Goal: Task Accomplishment & Management: Contribute content

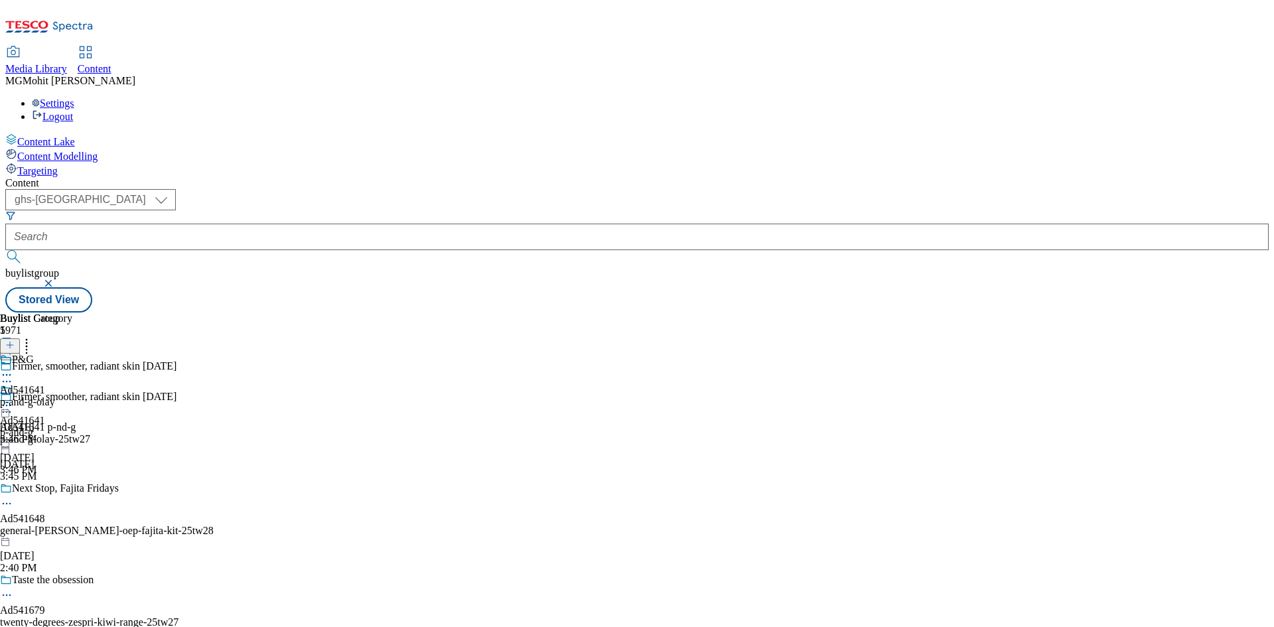
select select "ghs-[GEOGRAPHIC_DATA]"
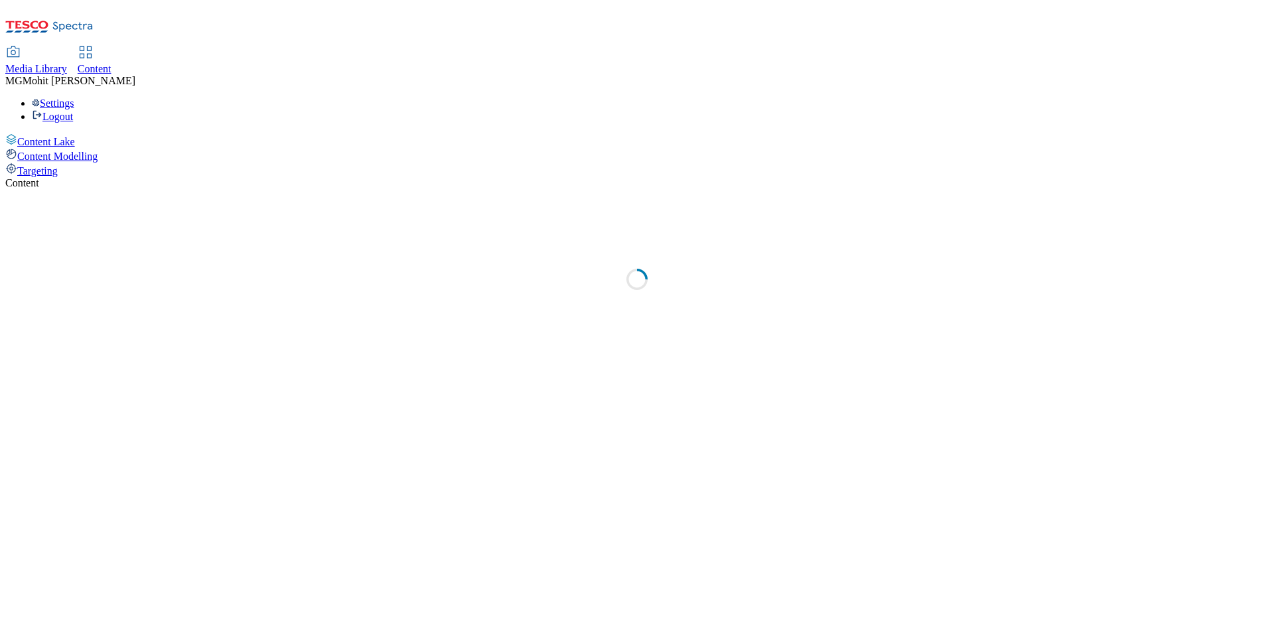
select select "ghs-[GEOGRAPHIC_DATA]"
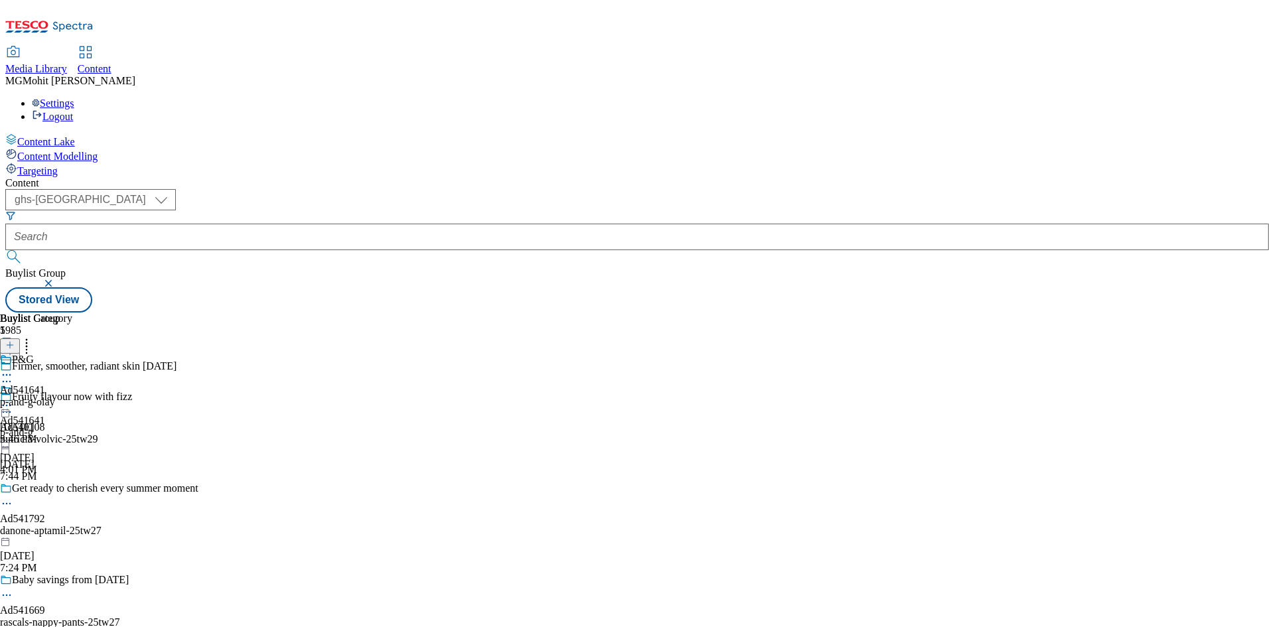
click at [15, 347] on icon at bounding box center [9, 351] width 9 height 9
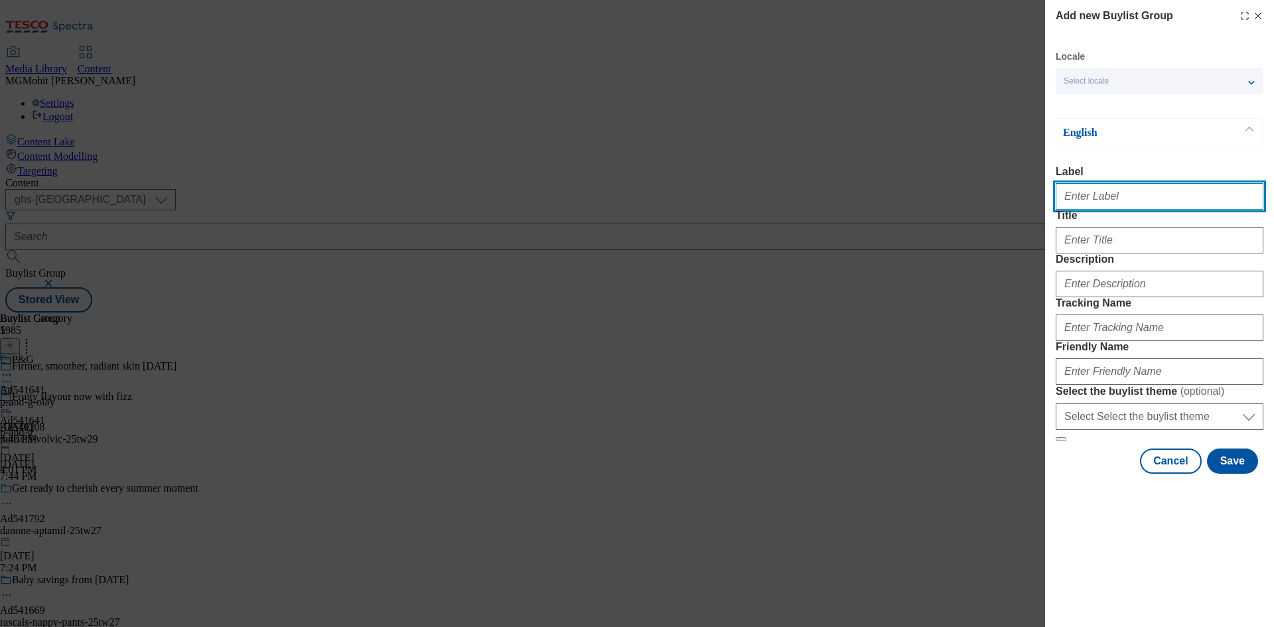
click at [1091, 204] on input "Label" at bounding box center [1160, 196] width 208 height 27
paste input "Ad541836"
type input "Ad541836 hero"
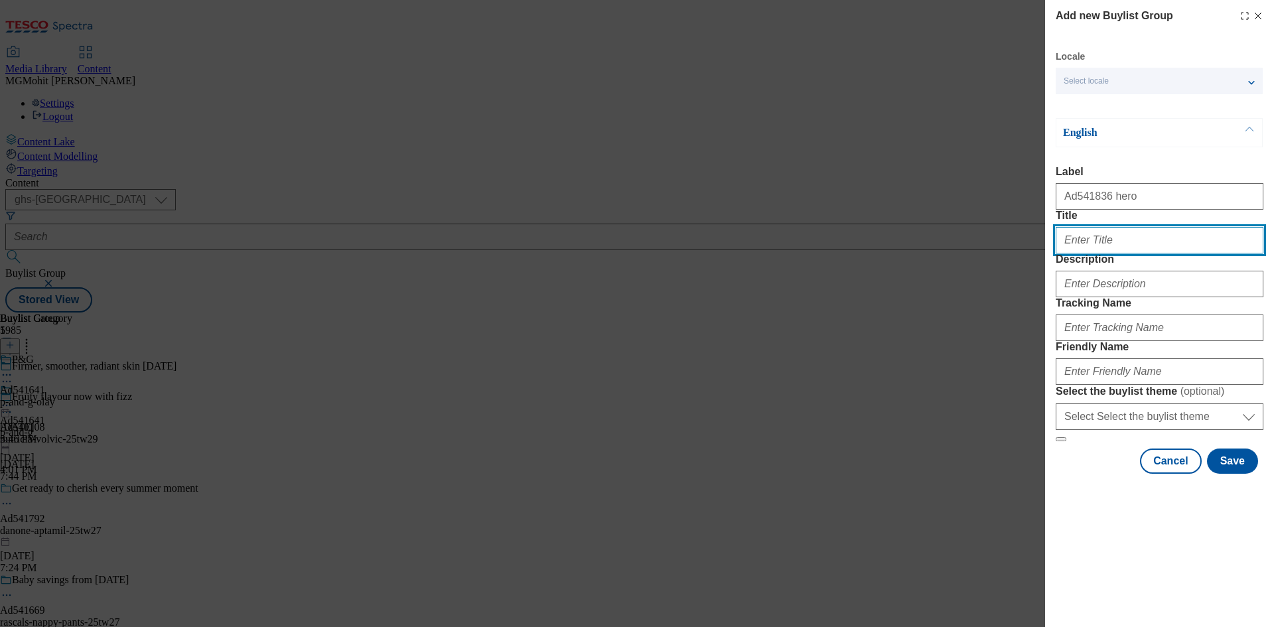
click at [1107, 253] on input "Title" at bounding box center [1160, 240] width 208 height 27
paste input "A big softie that's not all there!"
type input "A big softie that's not all there!"
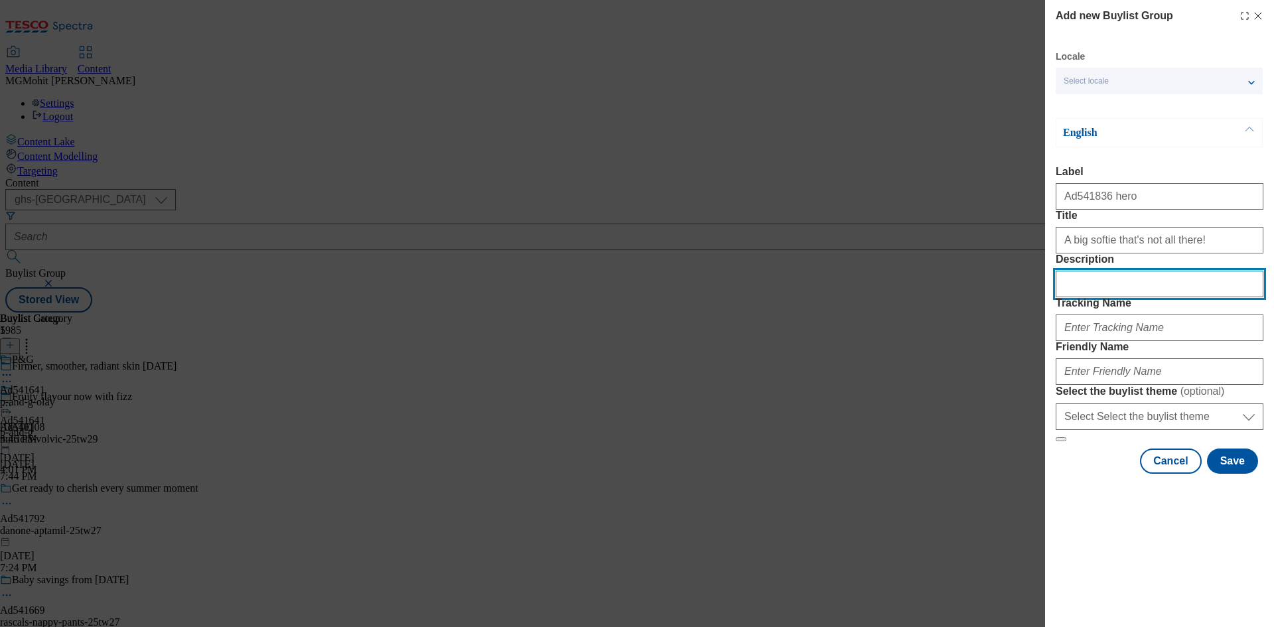
click at [1110, 297] on input "Description" at bounding box center [1160, 284] width 208 height 27
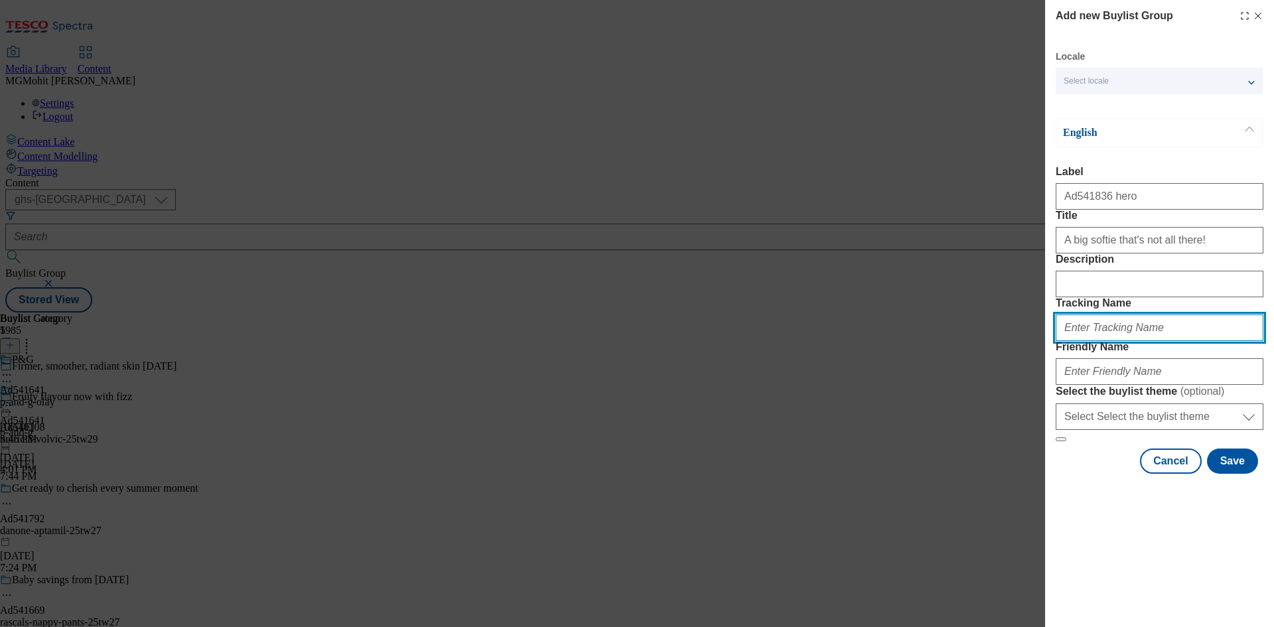
click at [1098, 341] on input "Tracking Name" at bounding box center [1160, 328] width 208 height 27
paste input "DH_AD541836"
type input "DH_AD541836"
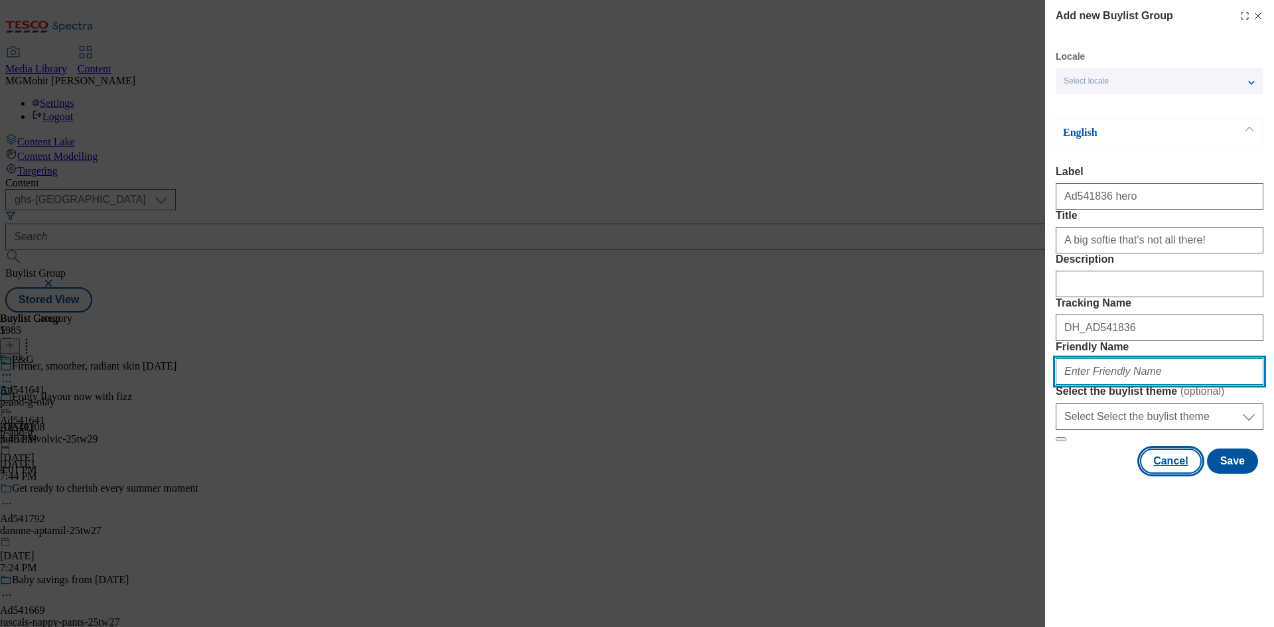
paste input "hero-oaf-25tw27"
type input "hero-oaf-25tw27"
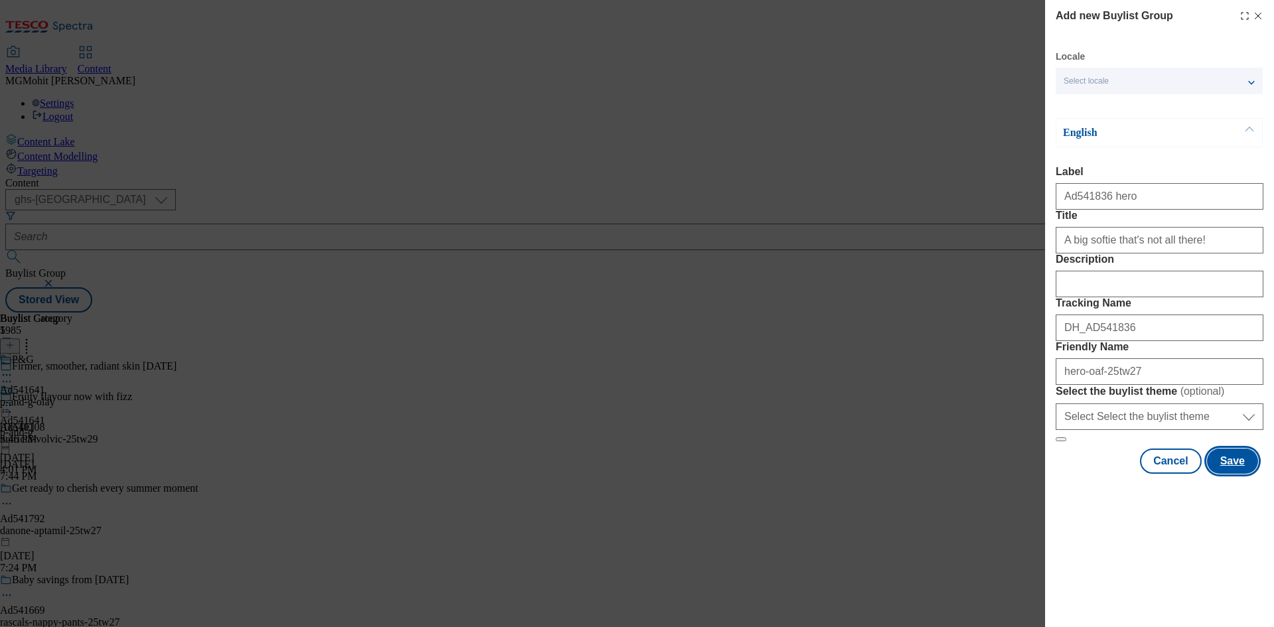
click at [1233, 474] on button "Save" at bounding box center [1232, 461] width 51 height 25
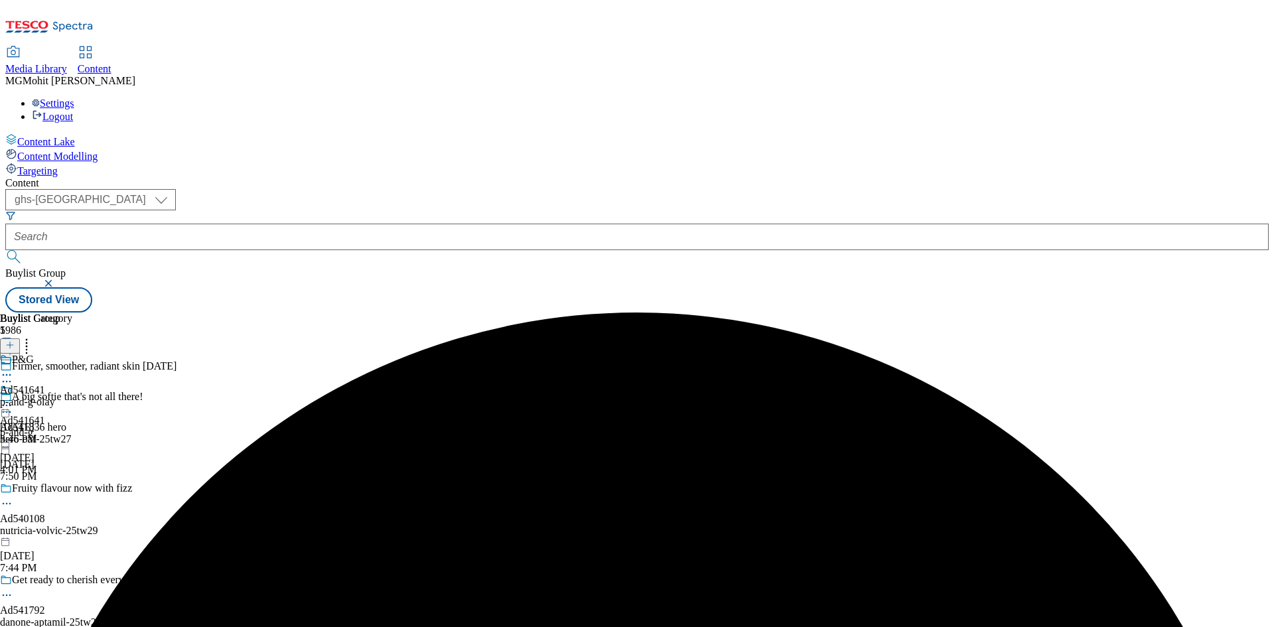
click at [198, 433] on div "hero-oaf-25tw27" at bounding box center [99, 439] width 198 height 12
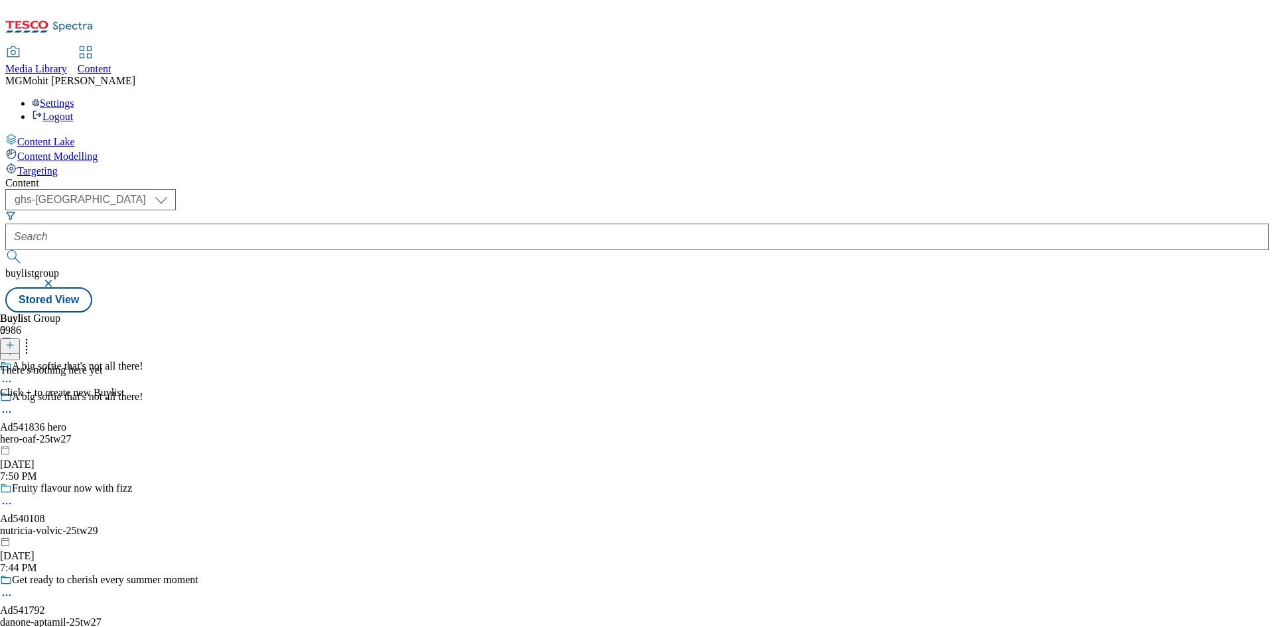
click at [15, 340] on icon at bounding box center [9, 344] width 9 height 9
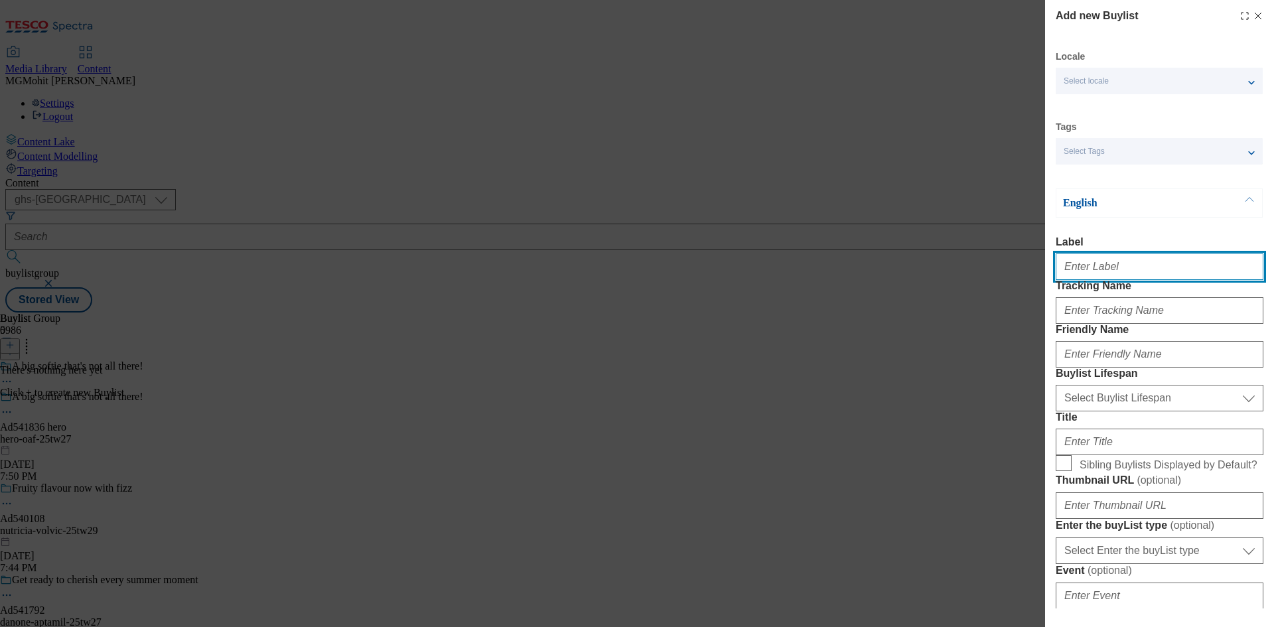
click at [1098, 265] on input "Label" at bounding box center [1160, 266] width 208 height 27
paste input "Ad541836"
type input "Ad541836"
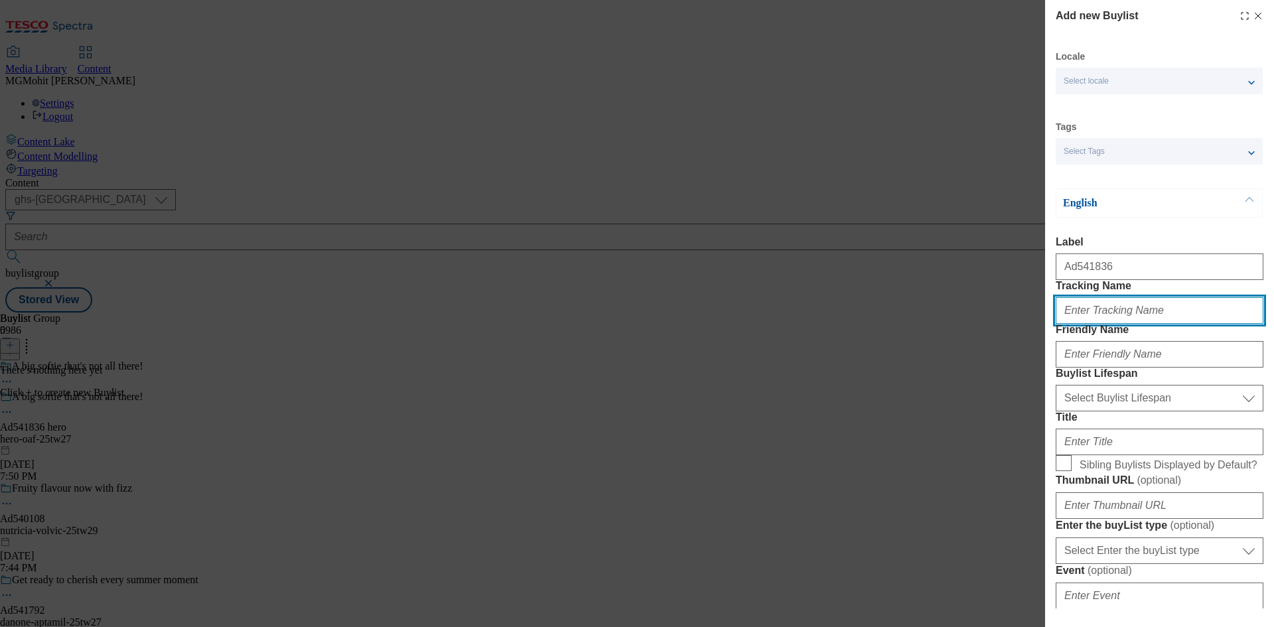
paste input "DH_AD541836"
type input "DH_AD541836"
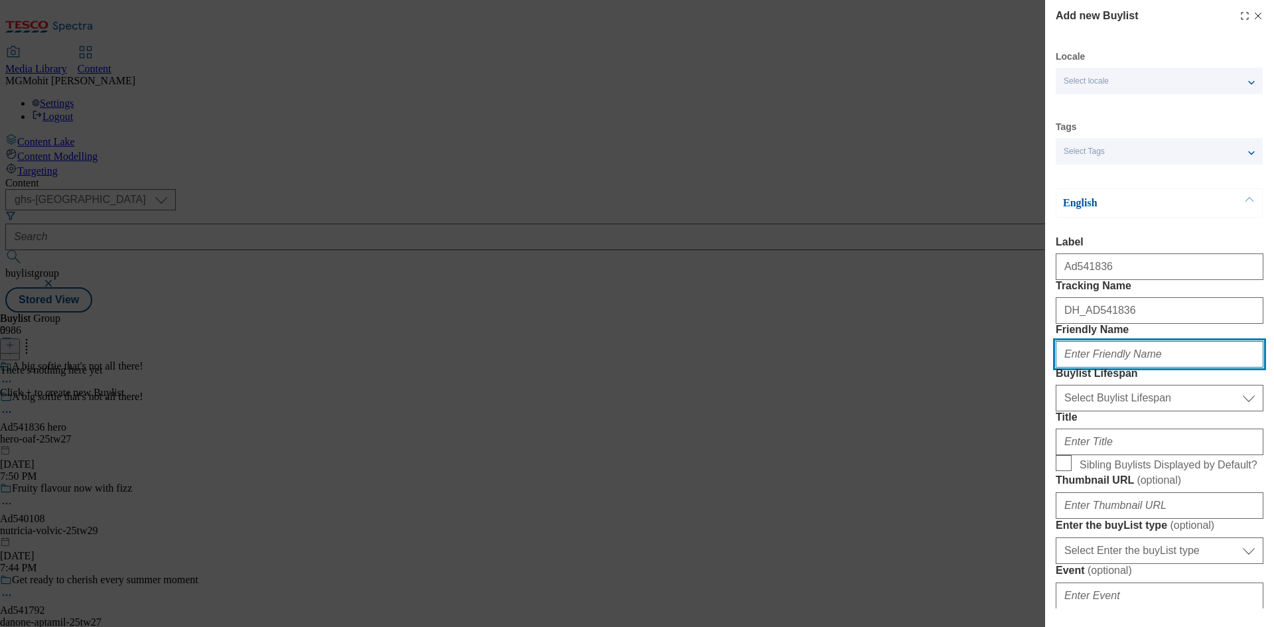
click at [1125, 368] on input "Friendly Name" at bounding box center [1160, 354] width 208 height 27
paste input "hero"
type input "hero"
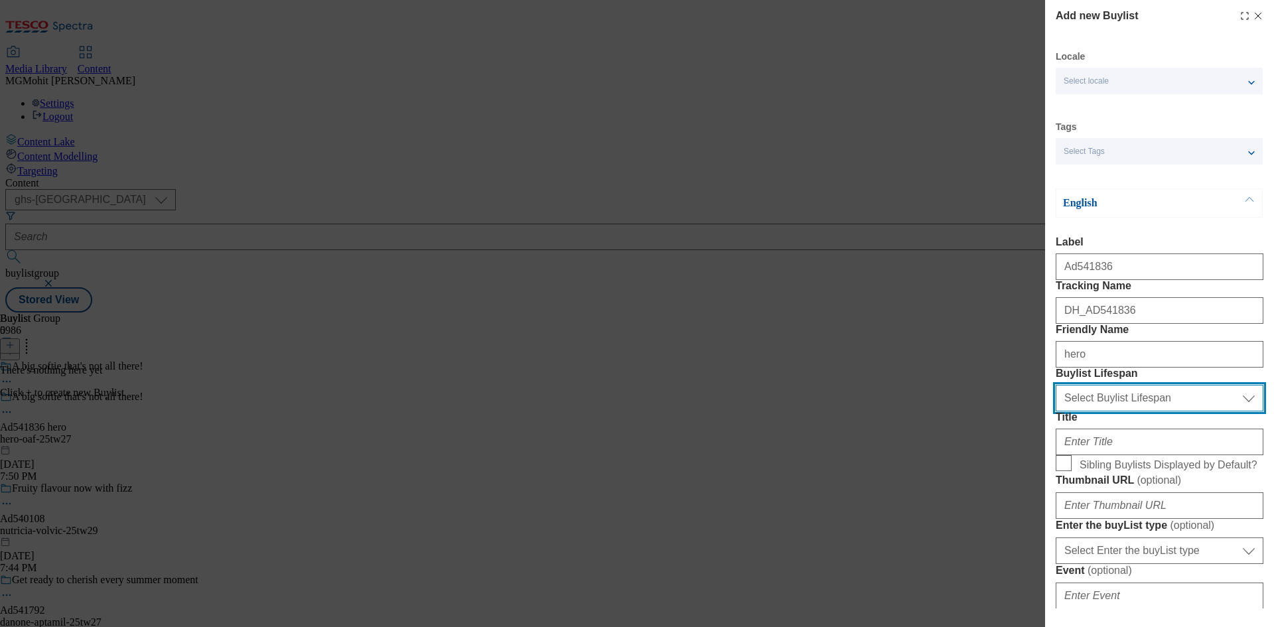
drag, startPoint x: 1093, startPoint y: 466, endPoint x: 1094, endPoint y: 480, distance: 13.9
click at [1094, 411] on select "Select Buylist Lifespan evergreen seasonal tactical" at bounding box center [1160, 398] width 208 height 27
select select "tactical"
click at [1056, 411] on select "Select Buylist Lifespan evergreen seasonal tactical" at bounding box center [1160, 398] width 208 height 27
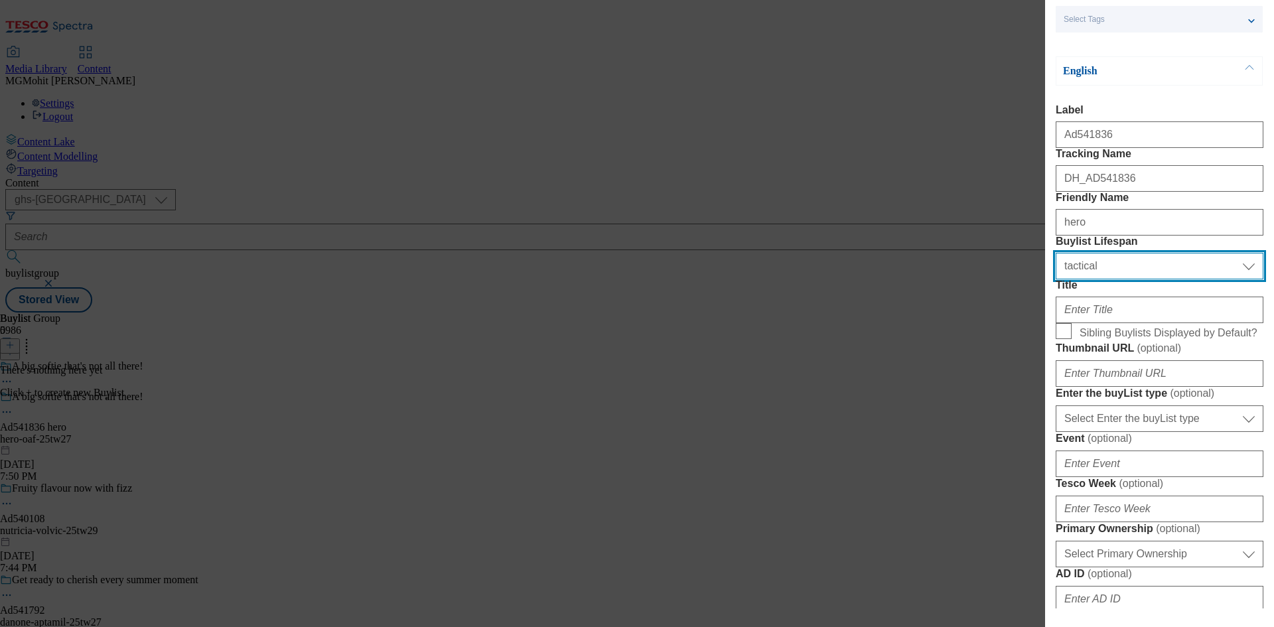
scroll to position [133, 0]
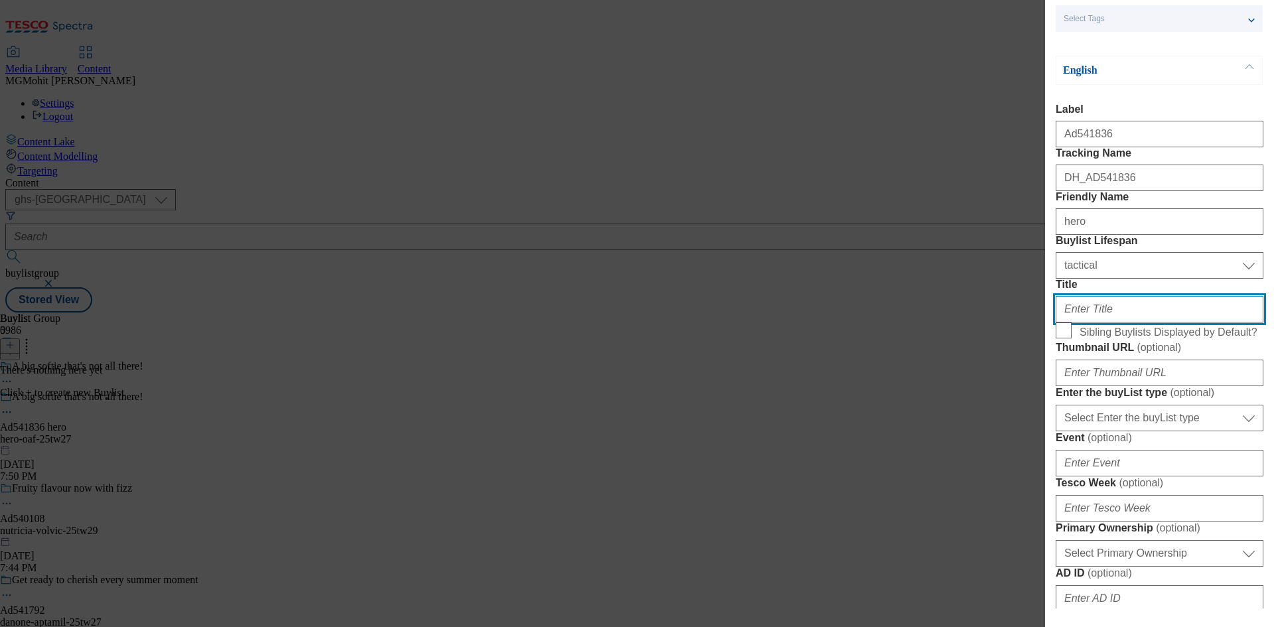
click at [1135, 322] on input "Title" at bounding box center [1160, 309] width 208 height 27
paste input "Try the new gluten free OAF soft white loaf."
type input "Try the new gluten free OAF soft white loaf."
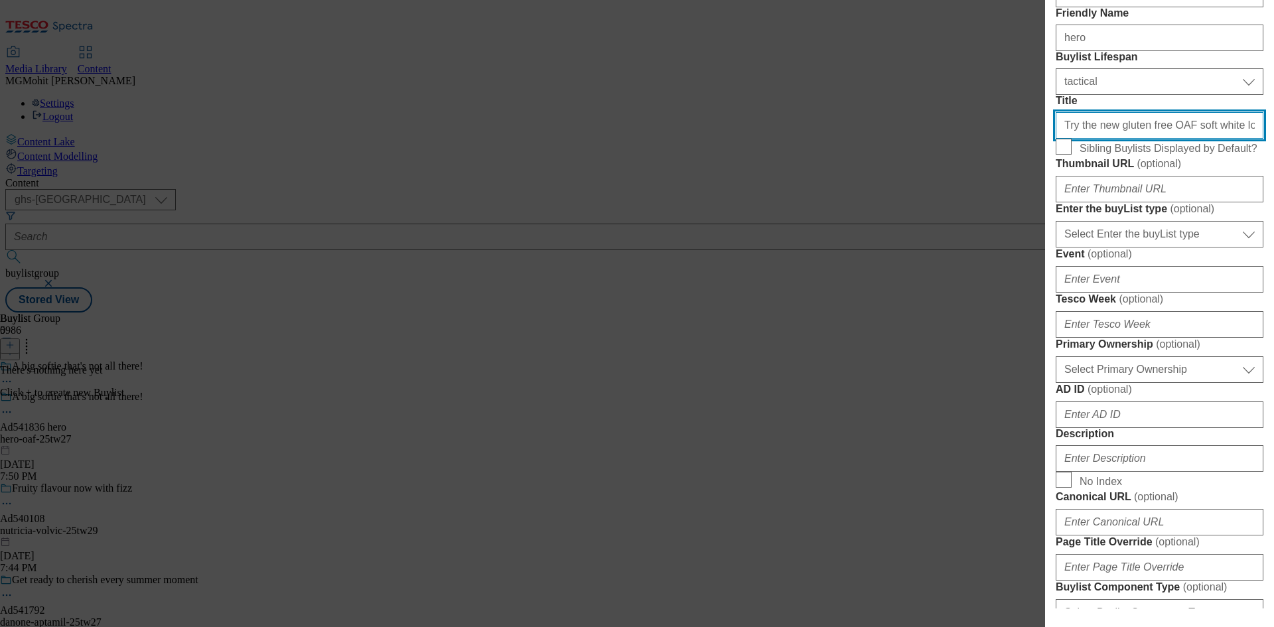
scroll to position [332, 0]
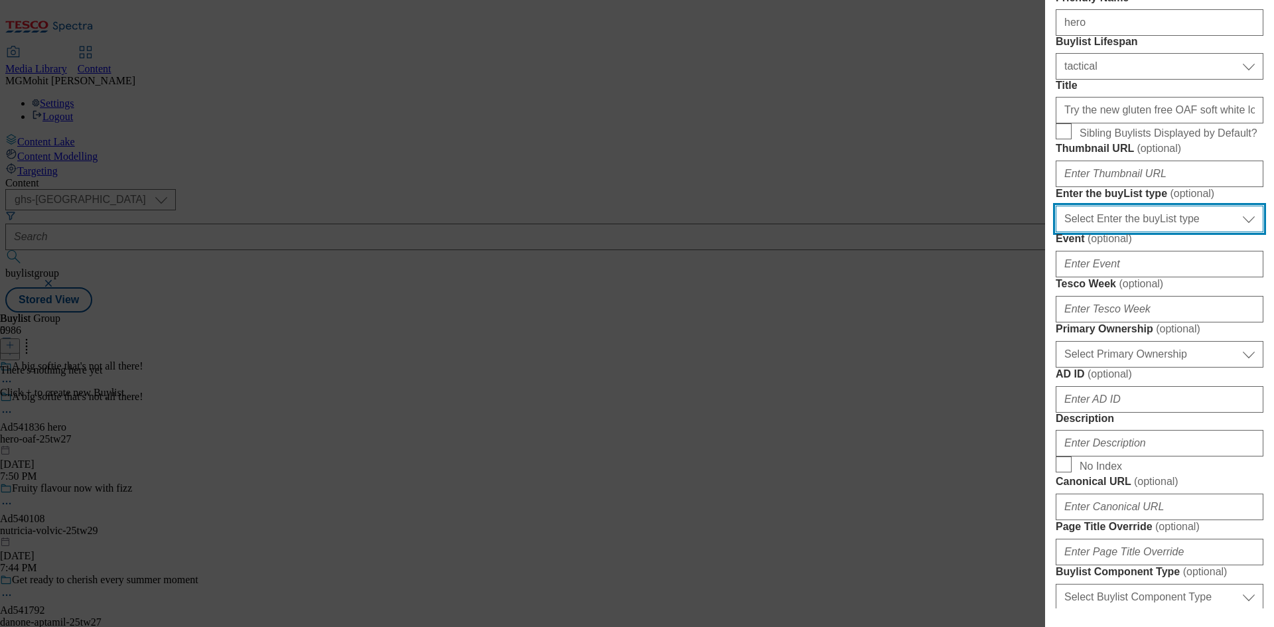
drag, startPoint x: 1135, startPoint y: 368, endPoint x: 1126, endPoint y: 386, distance: 20.5
click at [1135, 232] on select "Select Enter the buyList type event supplier funded long term >4 weeks supplier…" at bounding box center [1160, 219] width 208 height 27
select select "supplier funded short term 1-3 weeks"
click at [1056, 232] on select "Select Enter the buyList type event supplier funded long term >4 weeks supplier…" at bounding box center [1160, 219] width 208 height 27
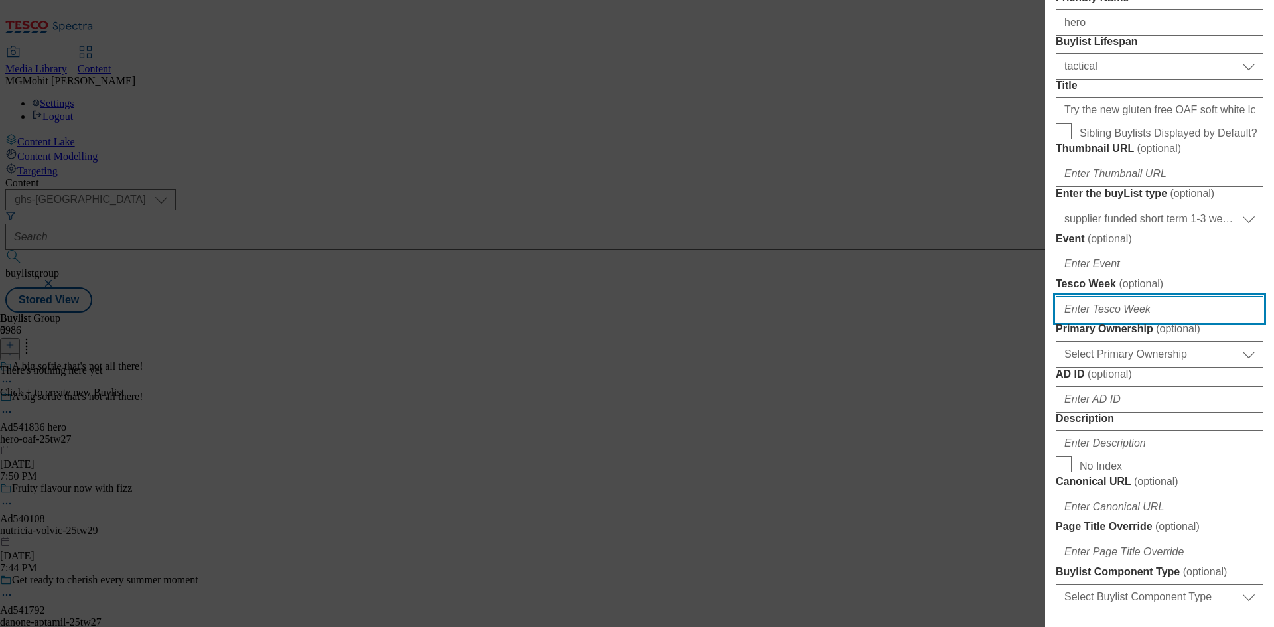
click at [1087, 322] on input "Tesco Week ( optional )" at bounding box center [1160, 309] width 208 height 27
type input "27"
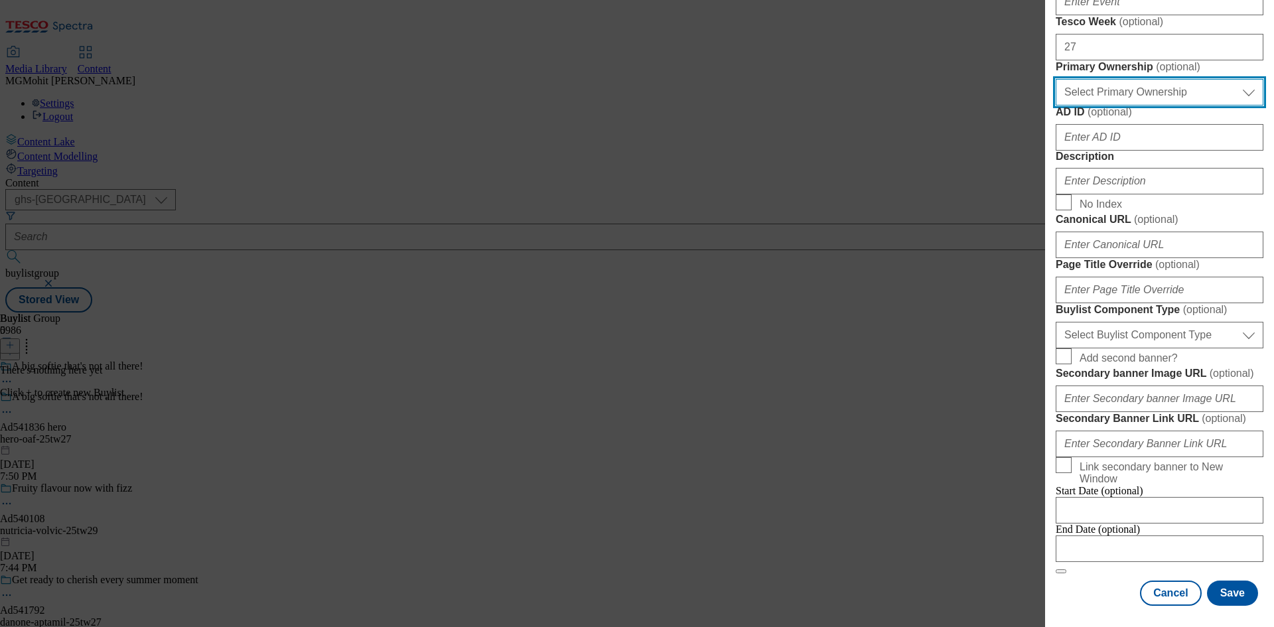
scroll to position [664, 0]
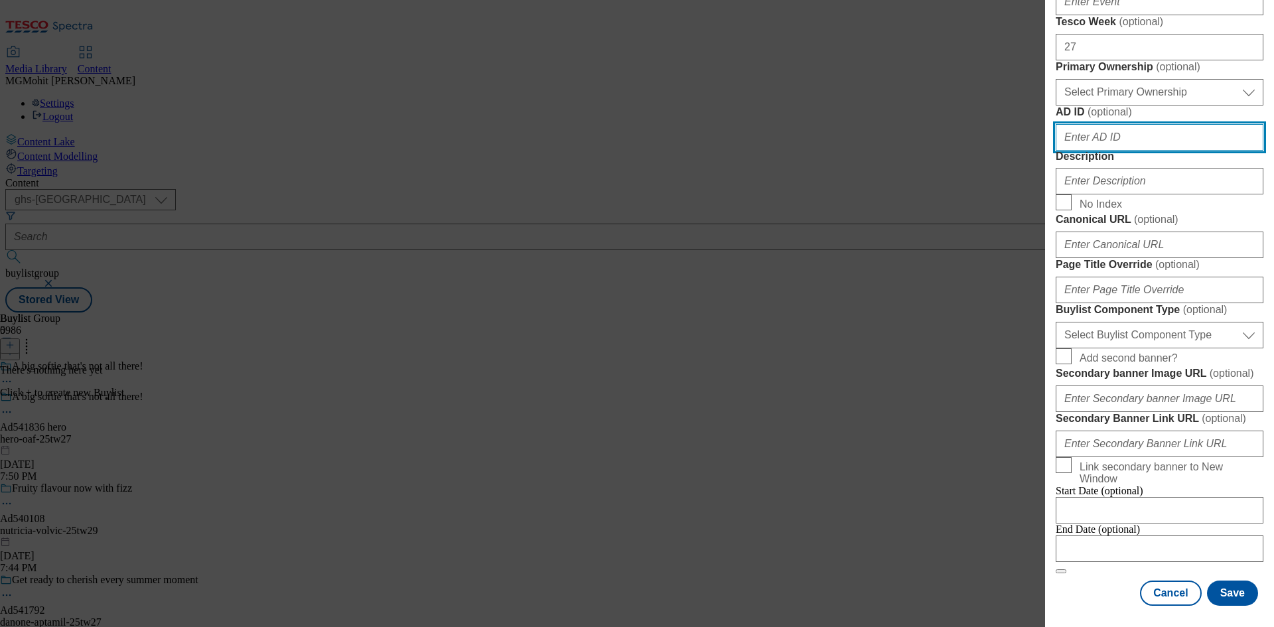
click at [1093, 151] on input "AD ID ( optional )" at bounding box center [1160, 137] width 208 height 27
paste input "541836"
type input "541836"
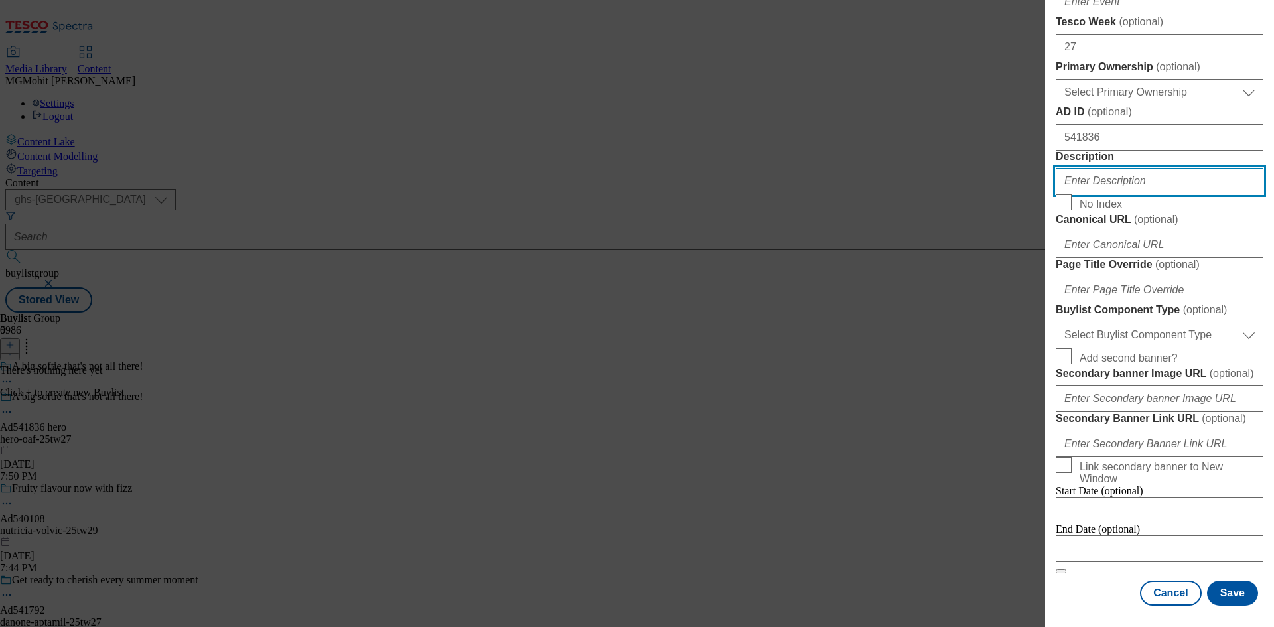
click at [1092, 194] on input "Description" at bounding box center [1160, 181] width 208 height 27
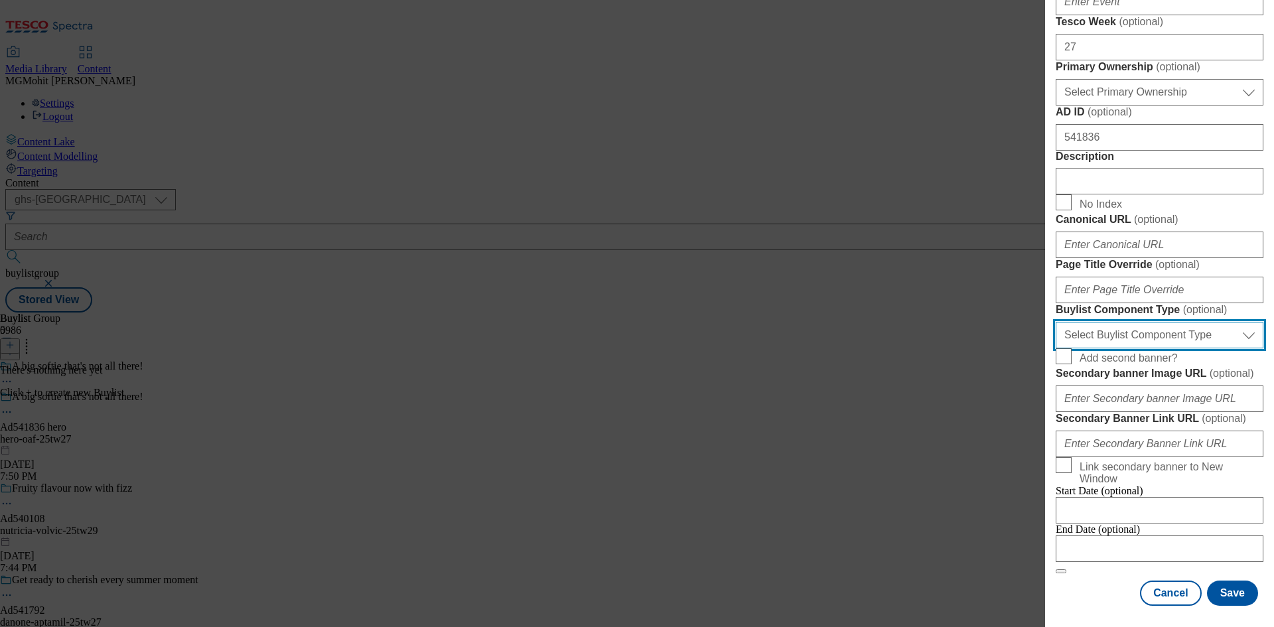
click at [1113, 348] on select "Select Buylist Component Type Banner Competition Header Meal" at bounding box center [1160, 335] width 208 height 27
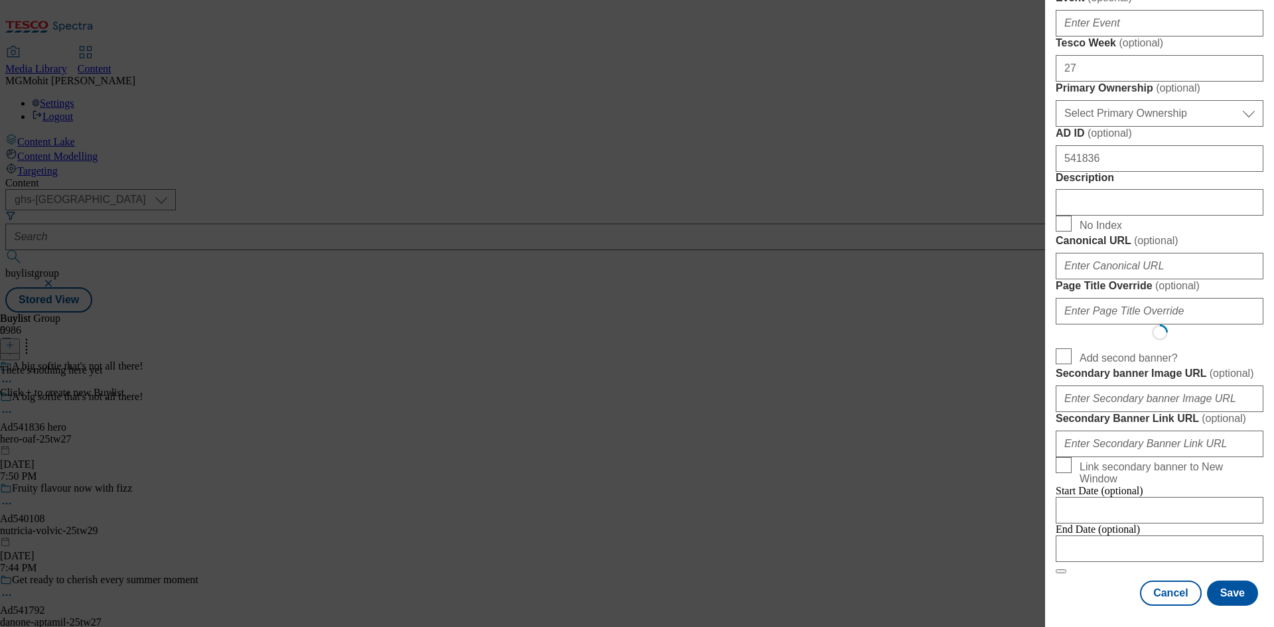
scroll to position [0, 0]
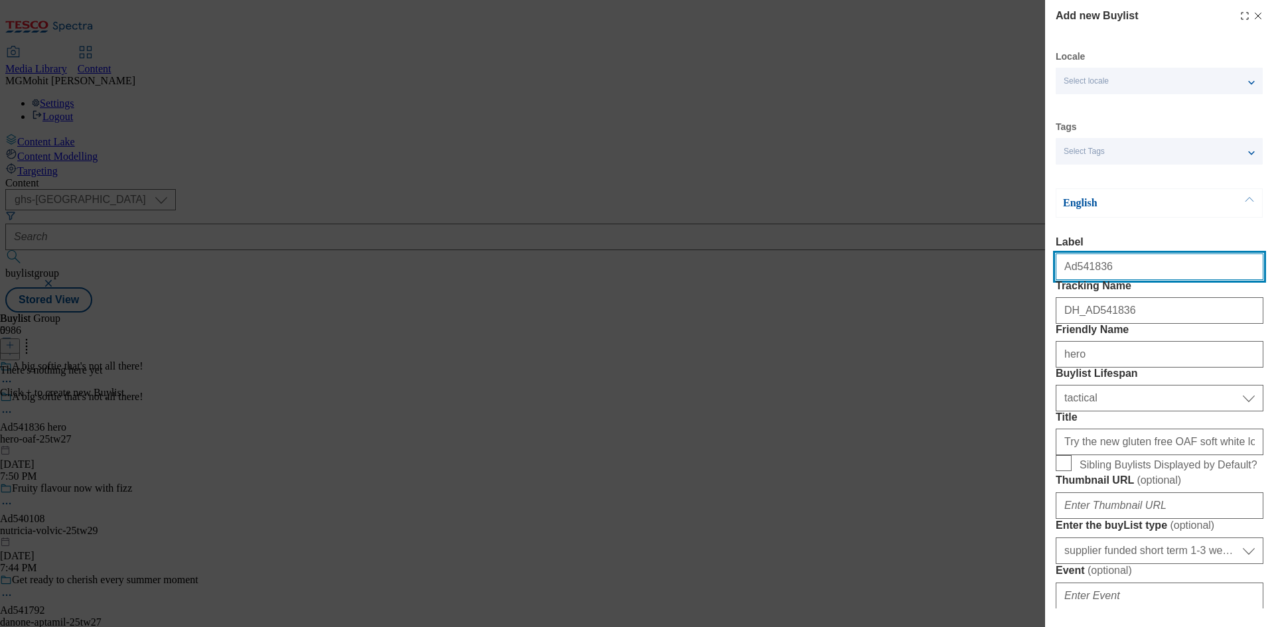
select select "Banner"
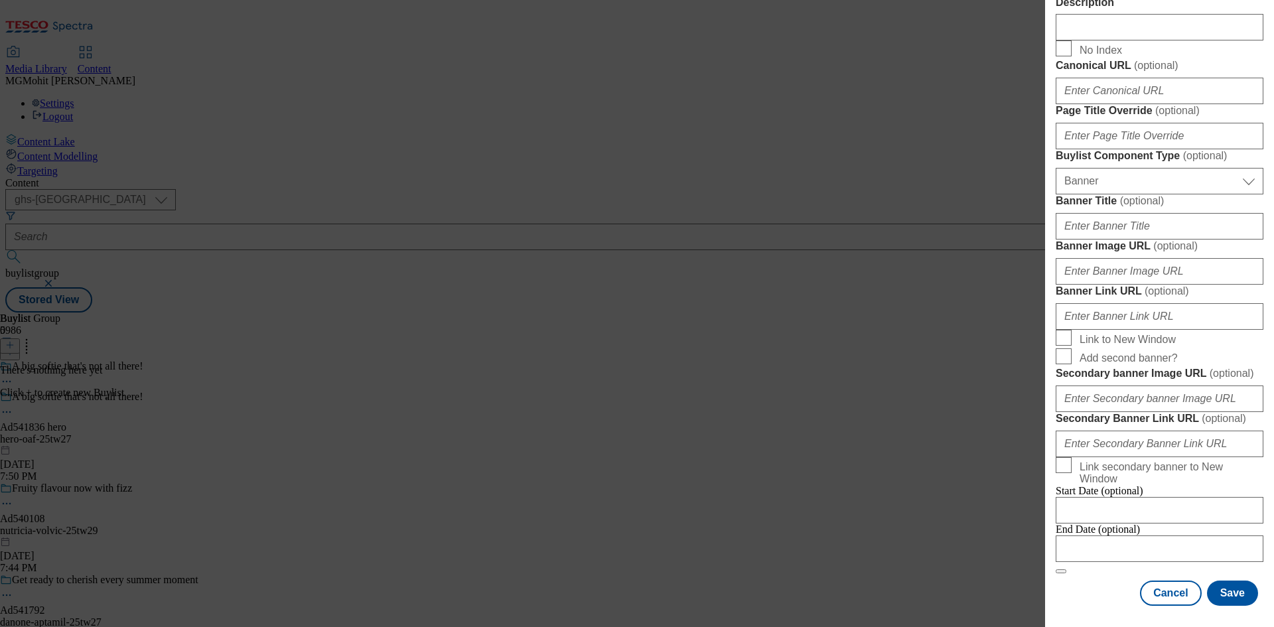
scroll to position [1315, 0]
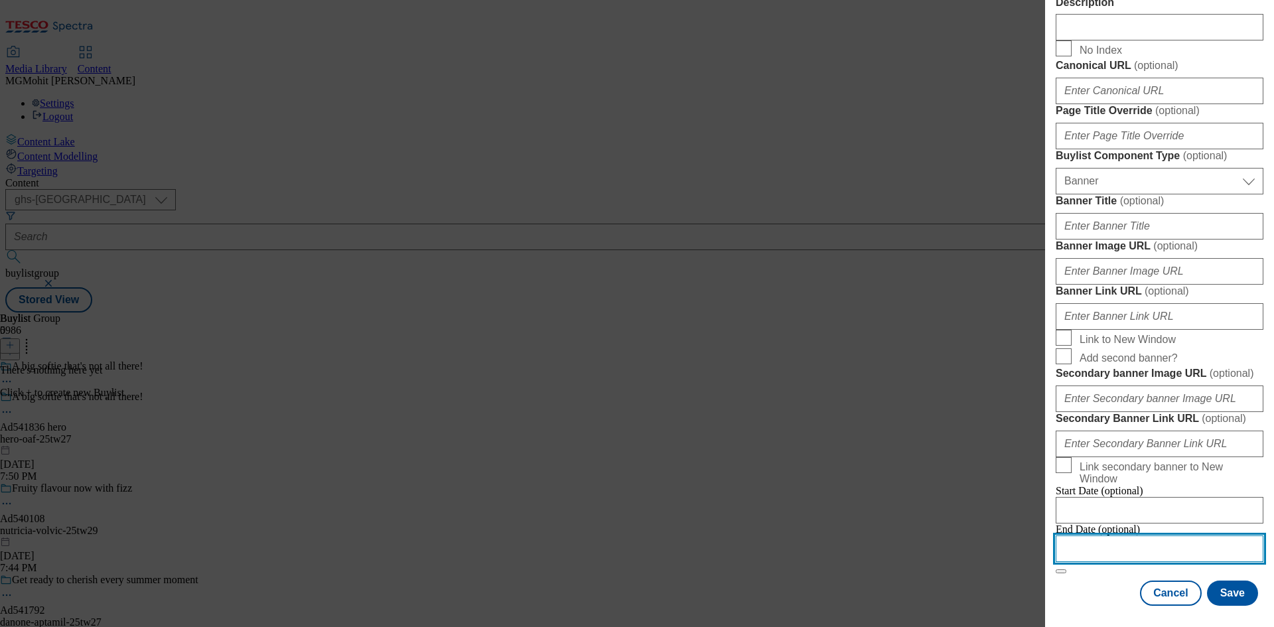
click at [1102, 537] on input "Modal" at bounding box center [1160, 548] width 208 height 27
select select "2025"
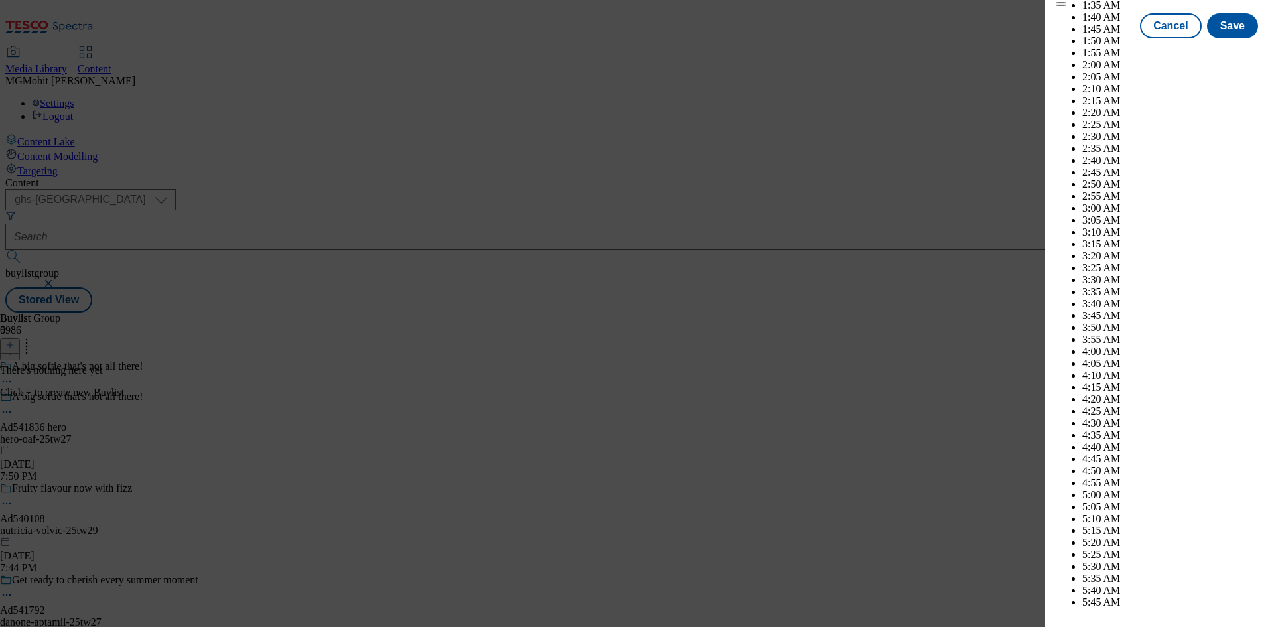
scroll to position [5836, 0]
select select "November"
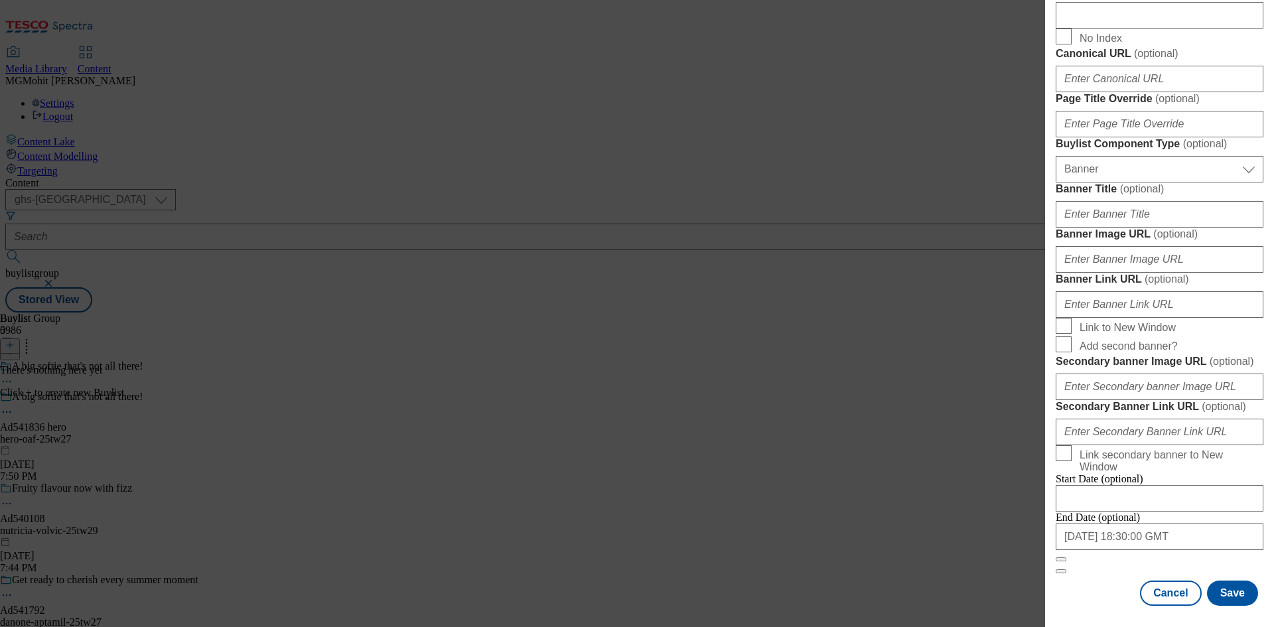
click at [1113, 583] on div "Cancel Save" at bounding box center [1160, 593] width 208 height 25
click at [1228, 593] on button "Save" at bounding box center [1232, 593] width 51 height 25
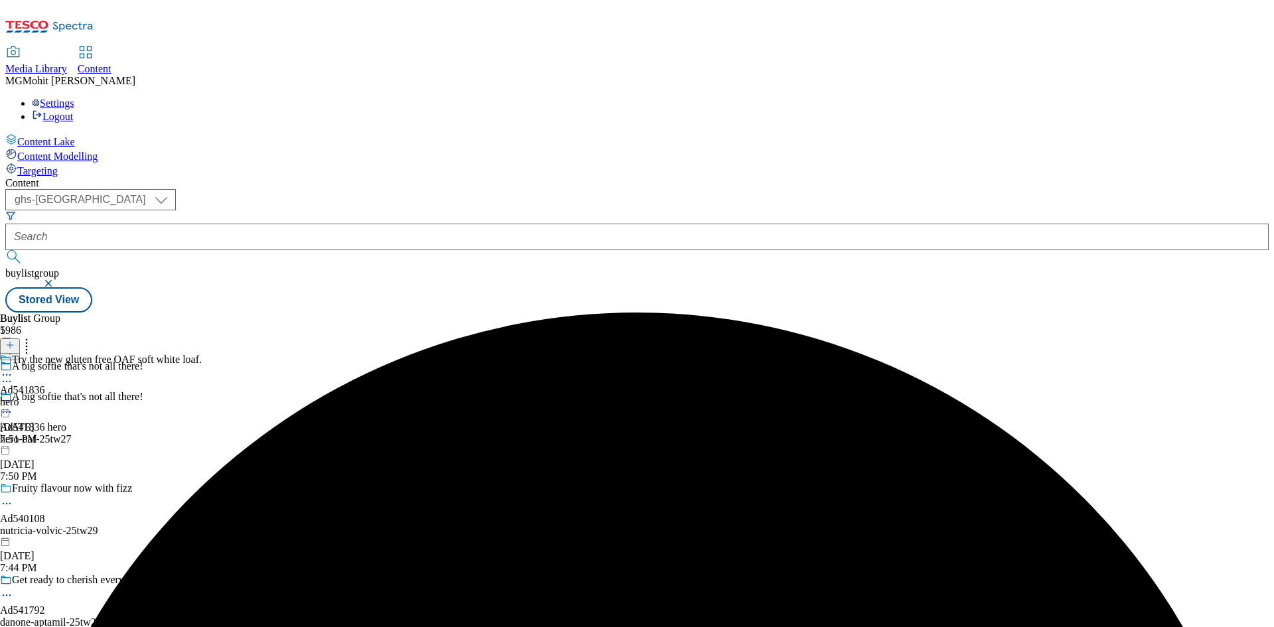
click at [202, 396] on div "hero" at bounding box center [101, 402] width 202 height 12
click at [15, 340] on icon at bounding box center [9, 344] width 9 height 9
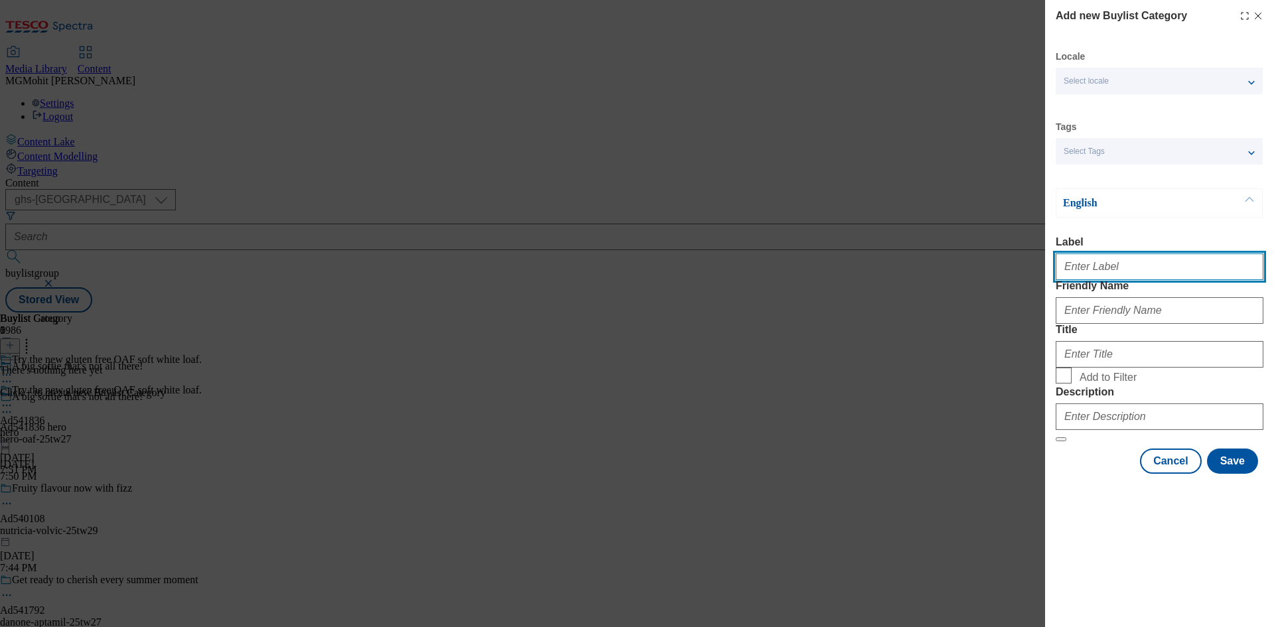
click at [1080, 277] on input "Label" at bounding box center [1160, 266] width 208 height 27
paste input "Ad541836"
type input "Ad541836"
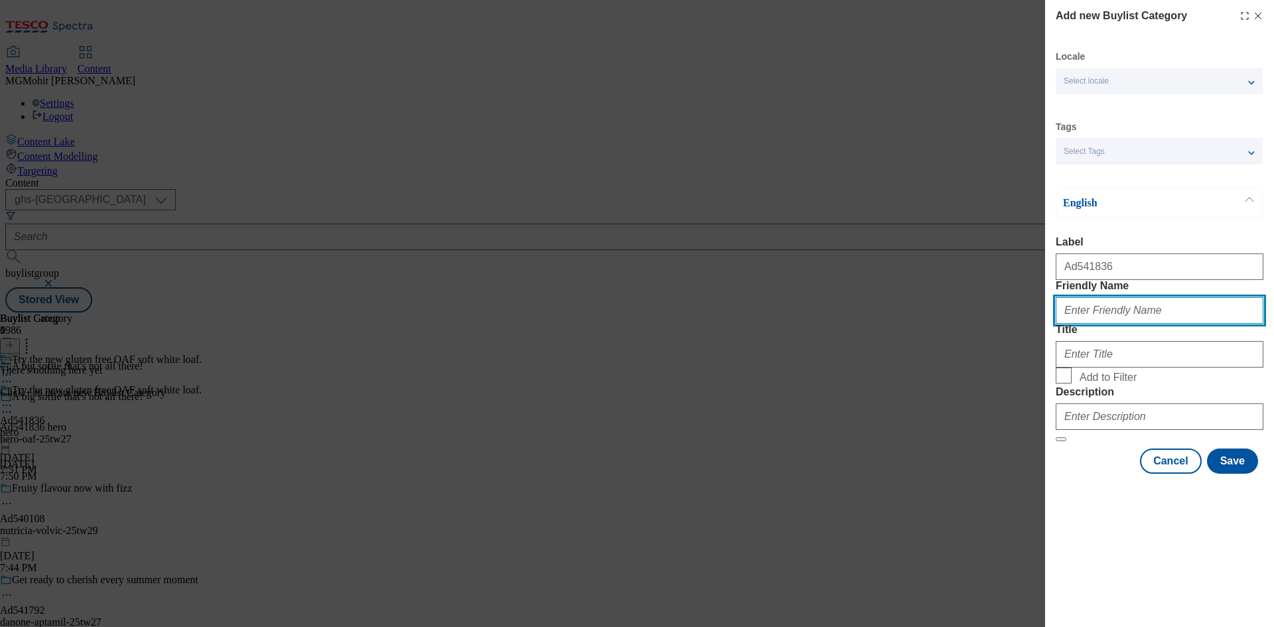
paste input "hero-oaf"
type input "hero-oaf"
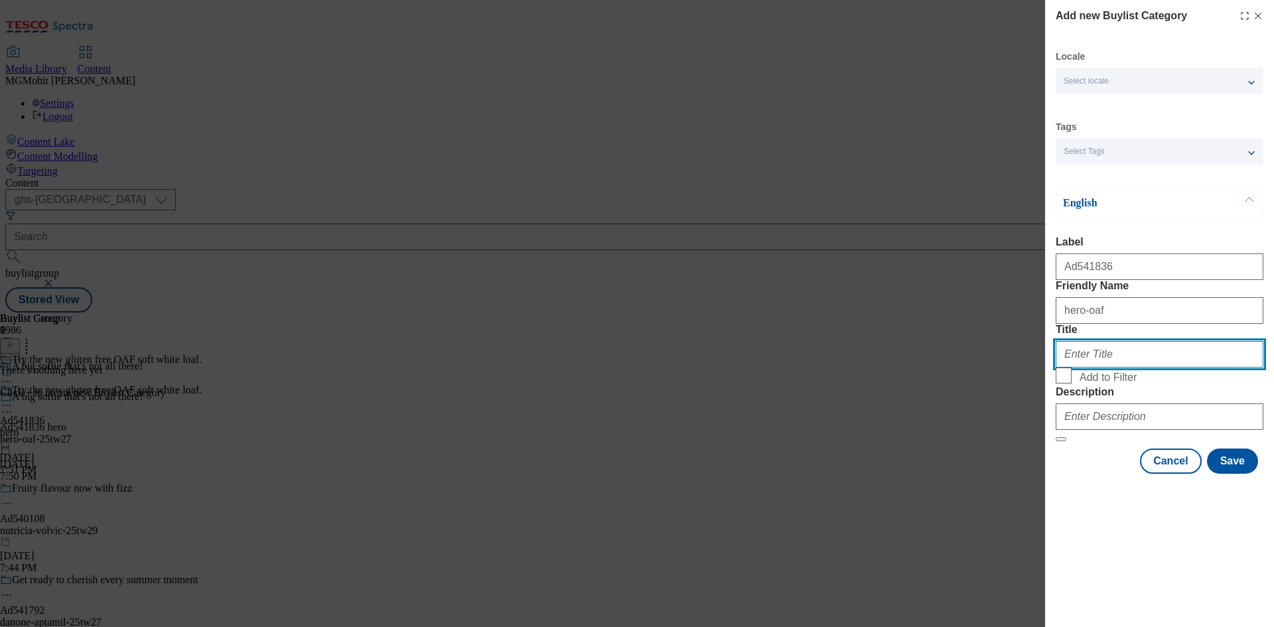
click at [1091, 368] on input "Title" at bounding box center [1160, 354] width 208 height 27
type input "Heo"
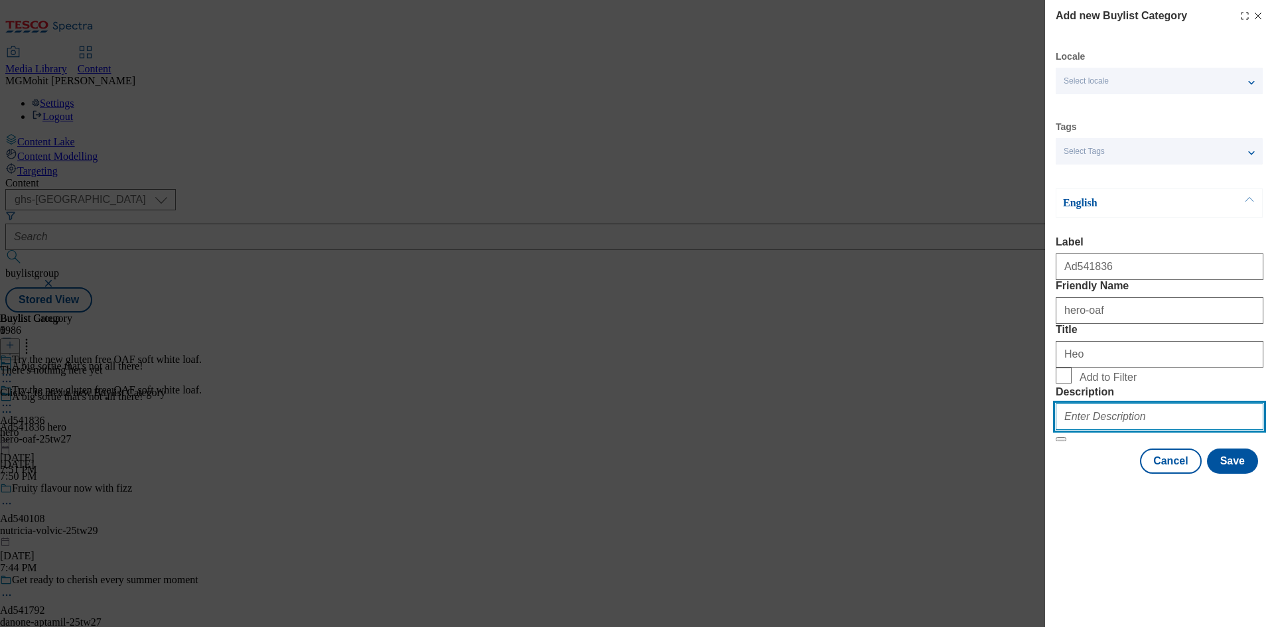
click at [1133, 430] on input "Description" at bounding box center [1160, 416] width 208 height 27
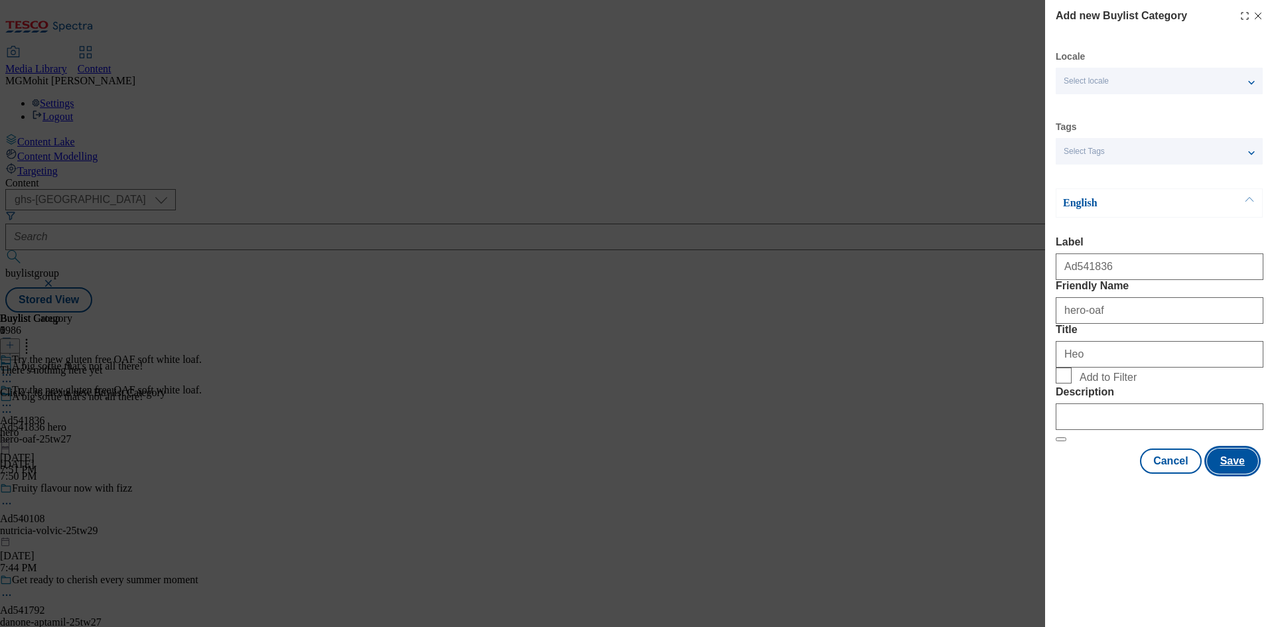
click at [1231, 474] on button "Save" at bounding box center [1232, 461] width 51 height 25
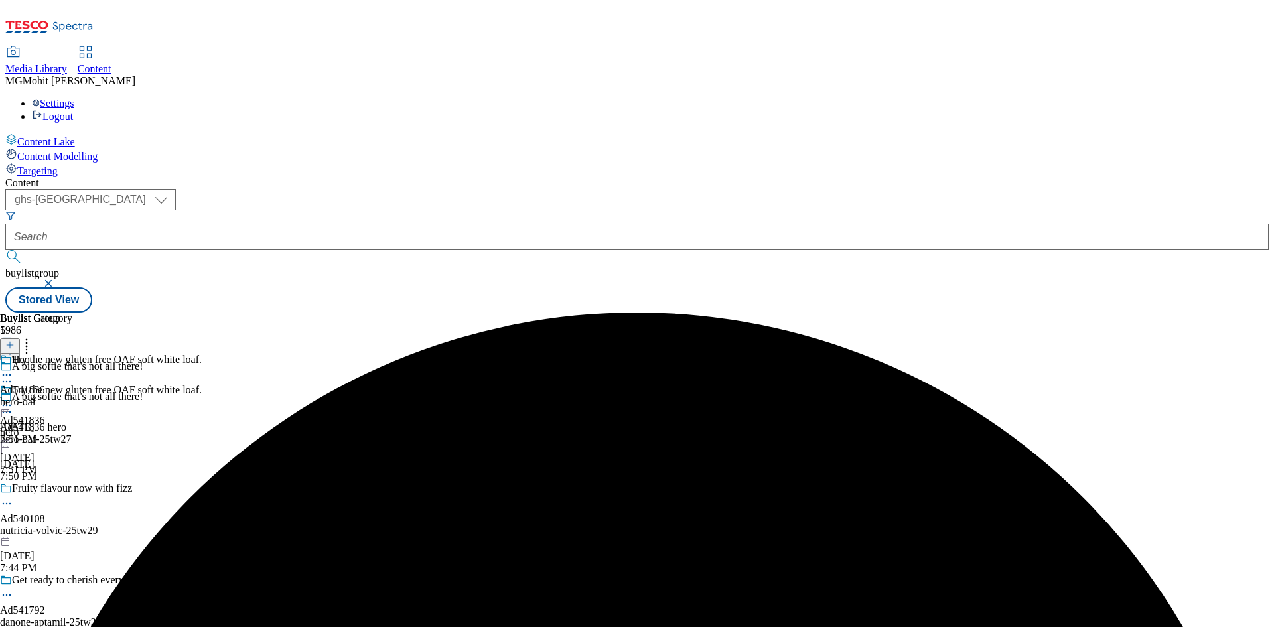
click at [72, 396] on div "hero-oaf" at bounding box center [36, 402] width 72 height 12
click at [15, 340] on icon at bounding box center [9, 344] width 9 height 9
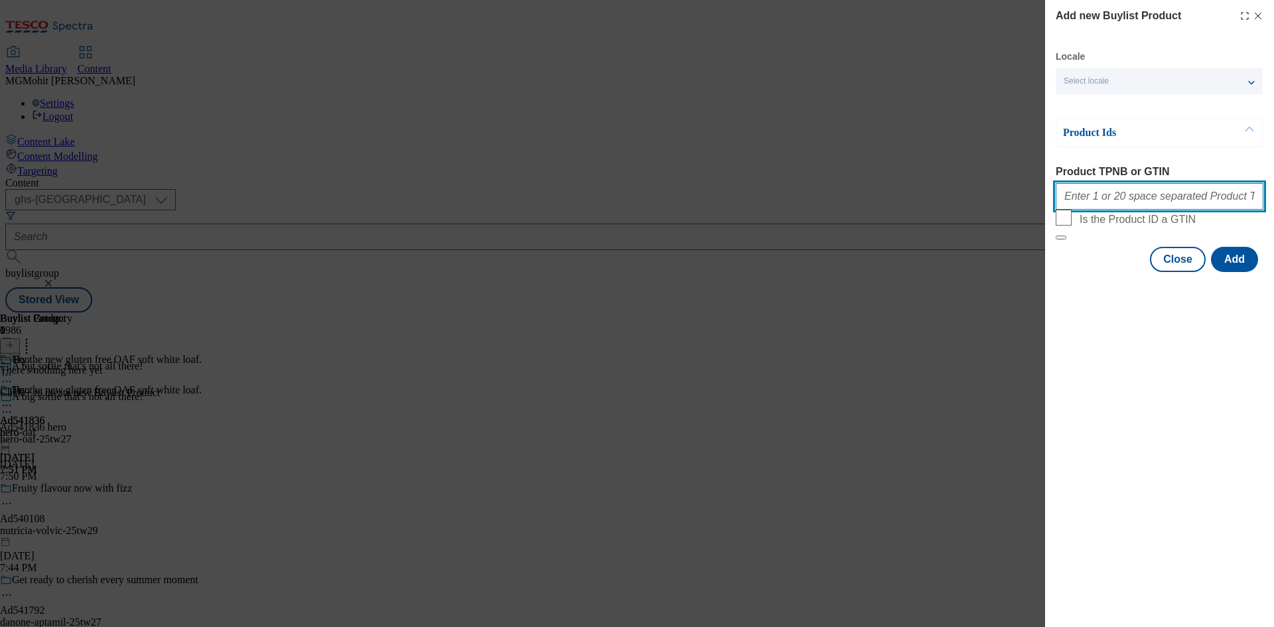
click at [1096, 206] on input "Product TPNB or GTIN" at bounding box center [1160, 196] width 208 height 27
paste input "96094825"
type input "96094825"
click at [1235, 272] on button "Add" at bounding box center [1234, 259] width 47 height 25
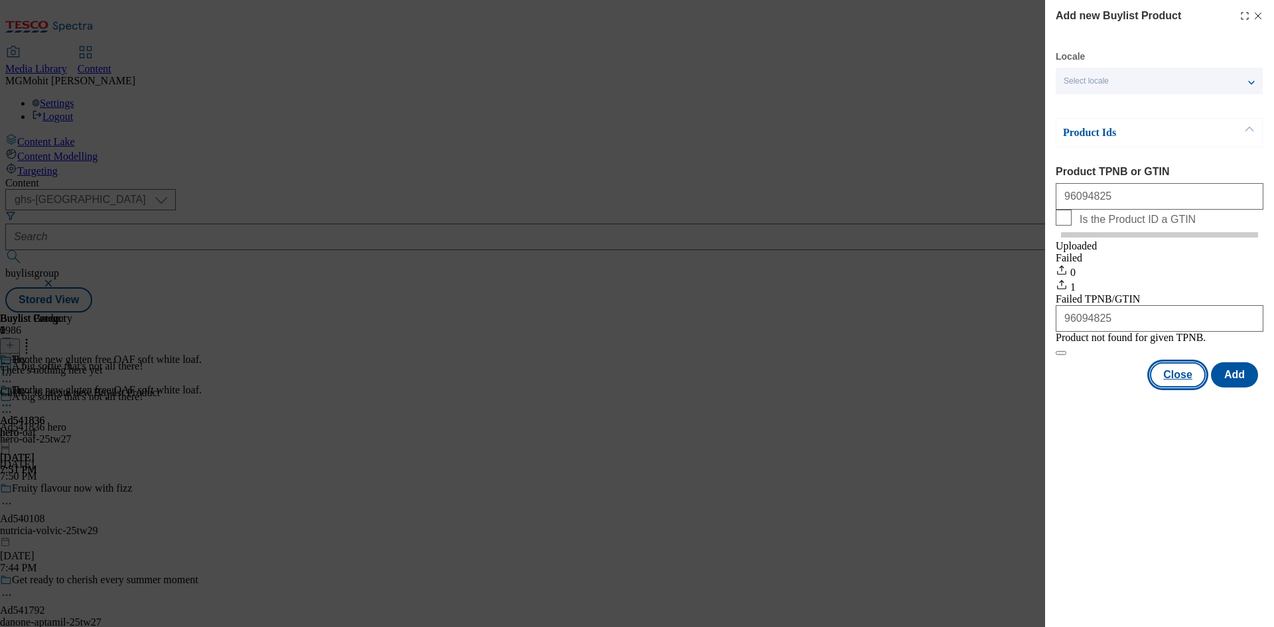
click at [1176, 387] on button "Close" at bounding box center [1178, 374] width 56 height 25
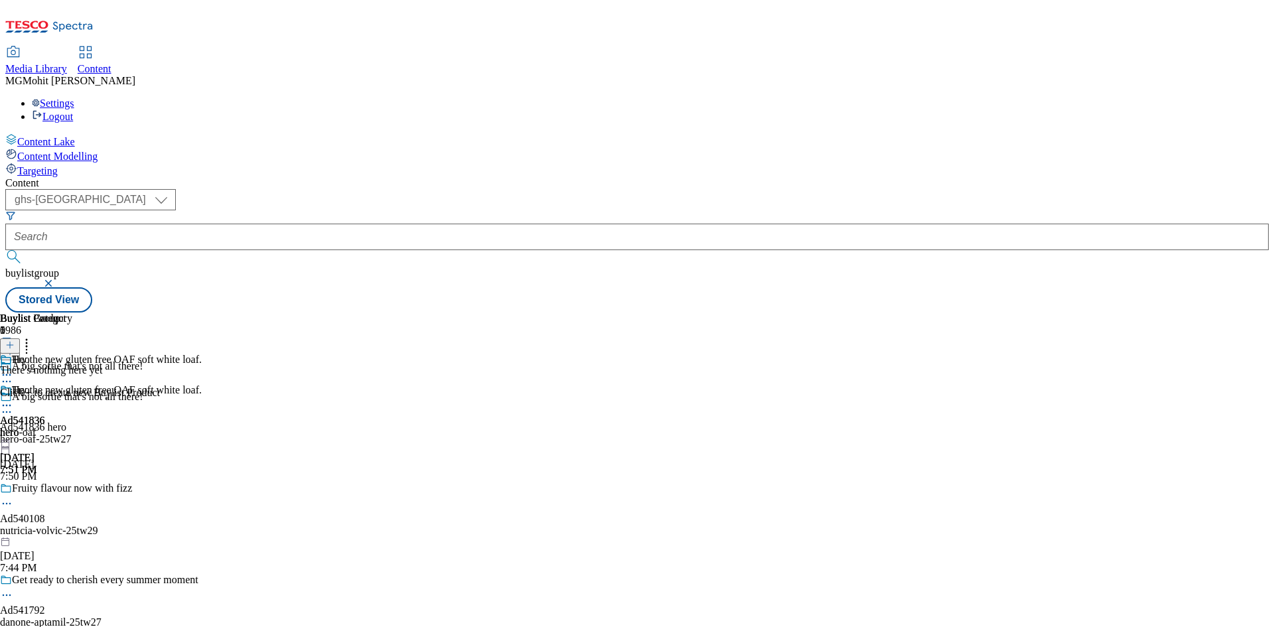
click at [13, 399] on icon at bounding box center [6, 405] width 13 height 13
click at [72, 490] on span "Preview" at bounding box center [56, 495] width 31 height 10
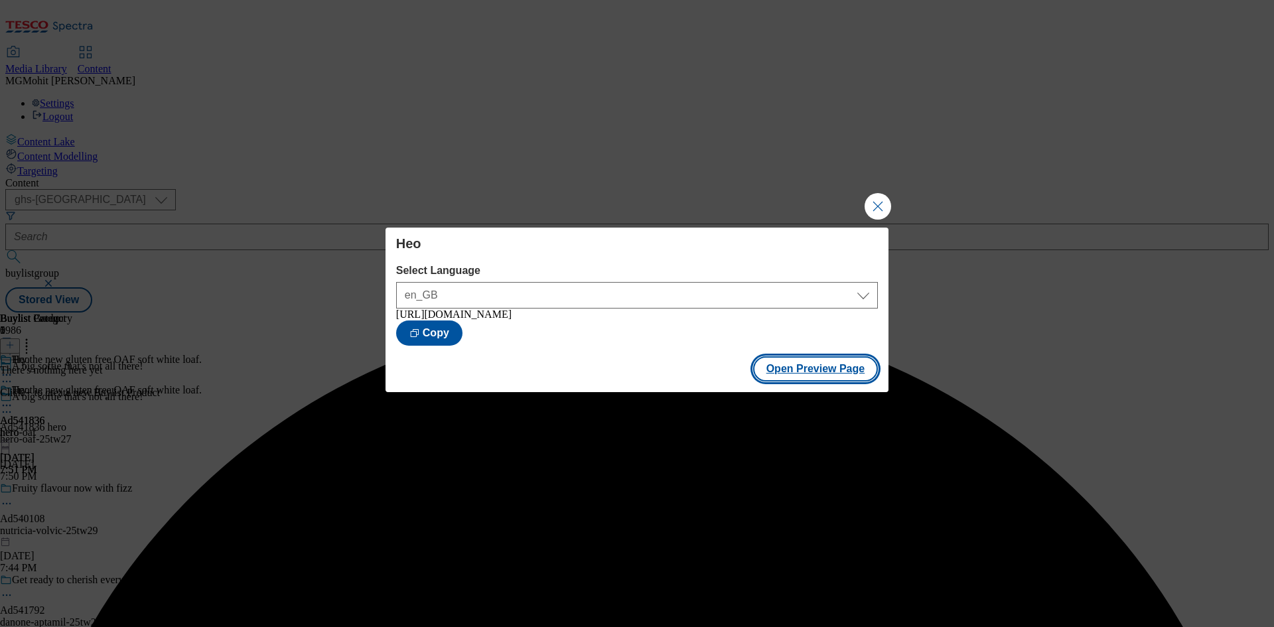
click at [811, 377] on button "Open Preview Page" at bounding box center [815, 368] width 125 height 25
click at [871, 198] on button "Close Modal" at bounding box center [878, 206] width 27 height 27
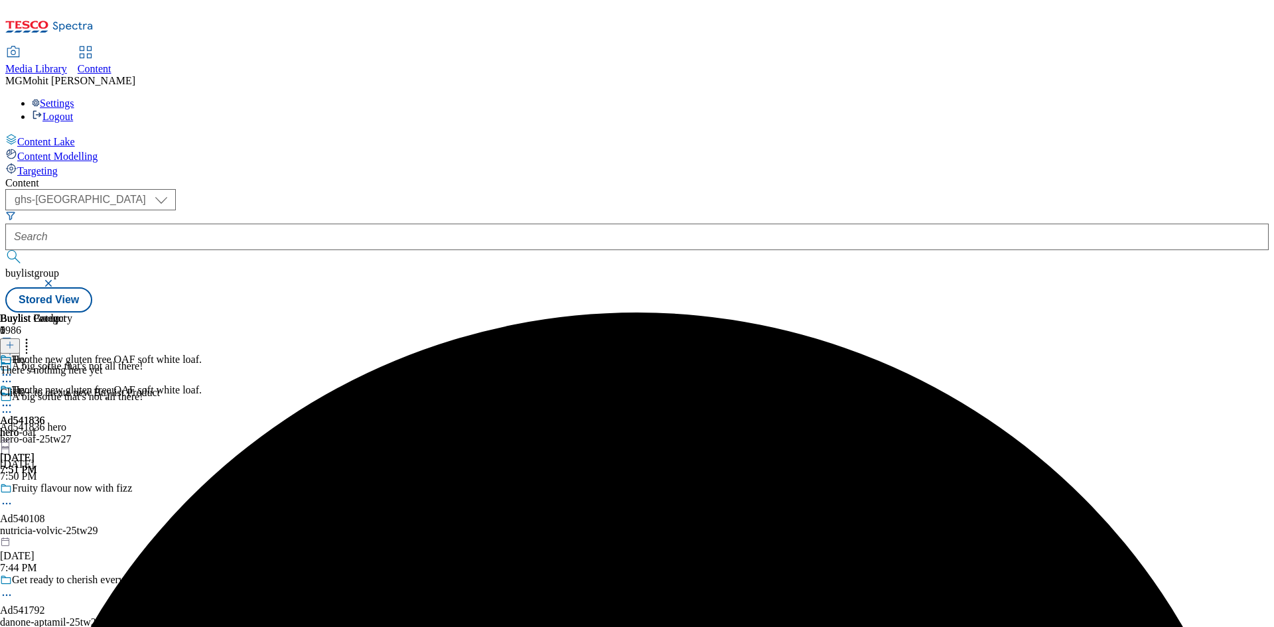
click at [13, 399] on icon at bounding box center [6, 405] width 13 height 13
click at [70, 535] on span "Publish" at bounding box center [55, 540] width 29 height 10
